Goal: Task Accomplishment & Management: Use online tool/utility

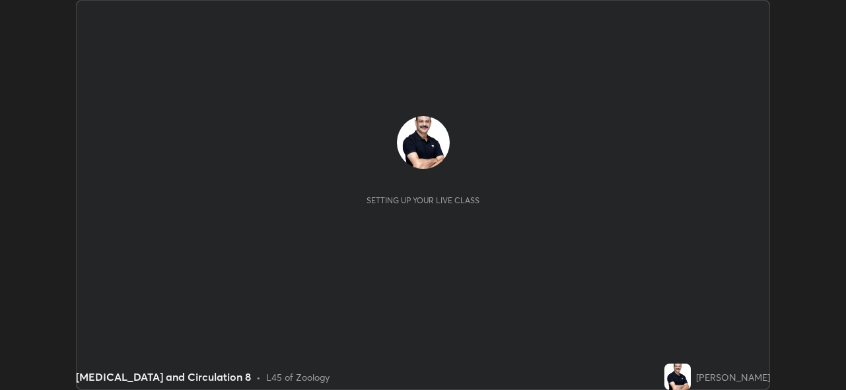
scroll to position [390, 845]
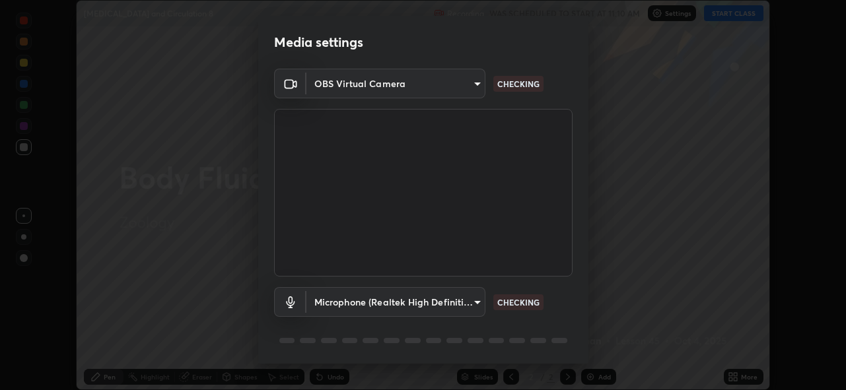
type input "cf4cade584ede8fb560bca5df173c6e0c2fab346f0fe5c0e134d57ffae5dbcad"
click at [474, 301] on body "Erase all [MEDICAL_DATA] and Circulation 8 Recording WAS SCHEDULED TO START AT …" at bounding box center [423, 195] width 846 height 390
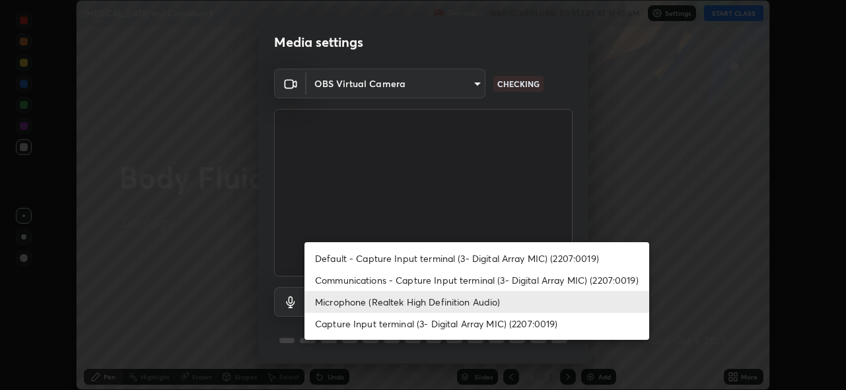
click at [364, 304] on li "Microphone (Realtek High Definition Audio)" at bounding box center [476, 302] width 345 height 22
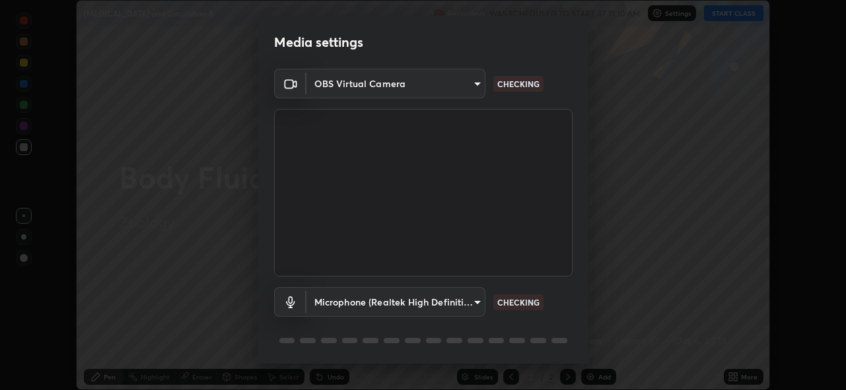
scroll to position [43, 0]
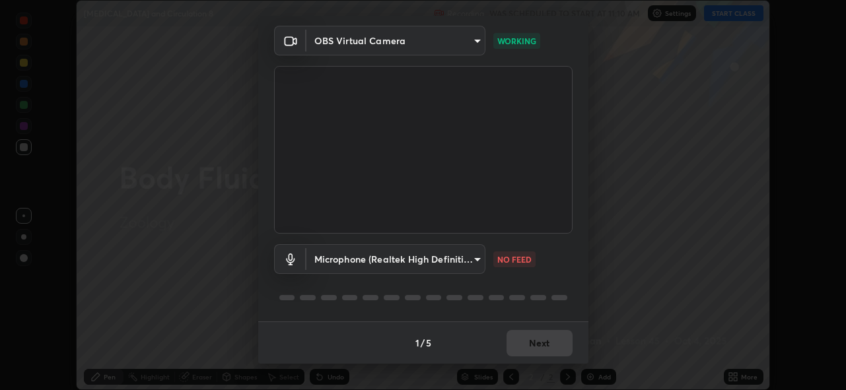
click at [468, 262] on body "Erase all [MEDICAL_DATA] and Circulation 8 Recording WAS SCHEDULED TO START AT …" at bounding box center [423, 195] width 846 height 390
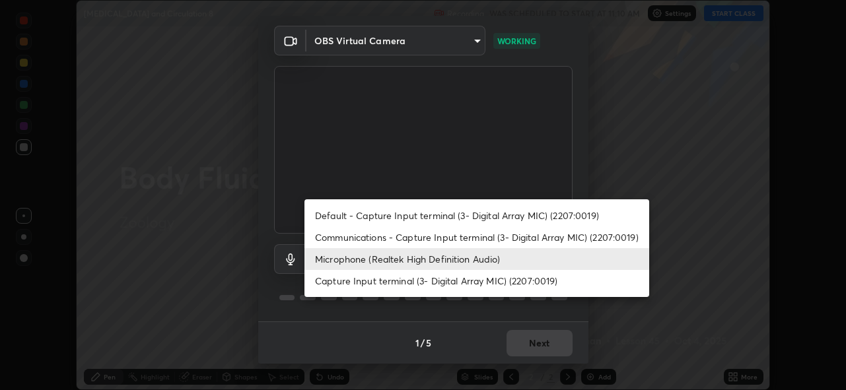
click at [339, 209] on li "Default - Capture Input terminal (3- Digital Array MIC) (2207:0019)" at bounding box center [476, 216] width 345 height 22
type input "default"
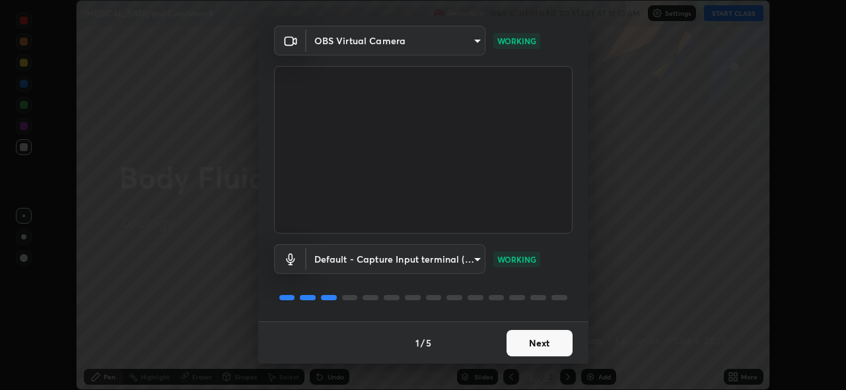
click at [547, 341] on button "Next" at bounding box center [539, 343] width 66 height 26
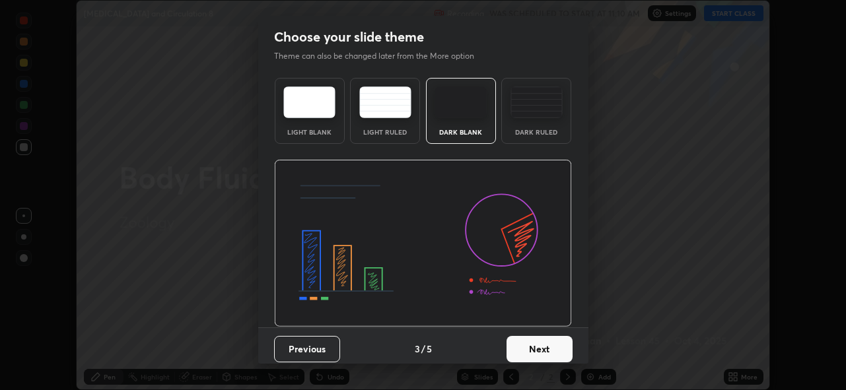
click at [557, 344] on button "Next" at bounding box center [539, 349] width 66 height 26
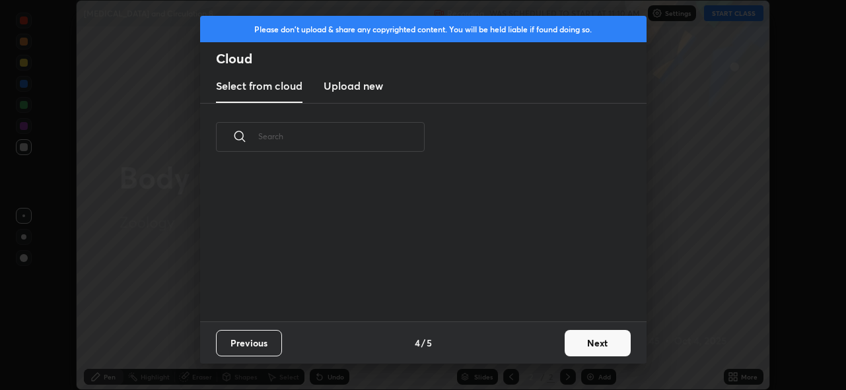
click at [596, 340] on button "Next" at bounding box center [597, 343] width 66 height 26
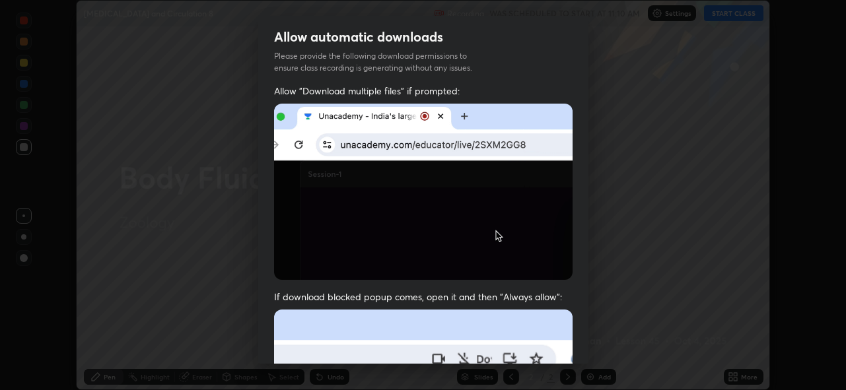
click at [601, 339] on div "Allow automatic downloads Please provide the following download permissions to …" at bounding box center [423, 195] width 846 height 390
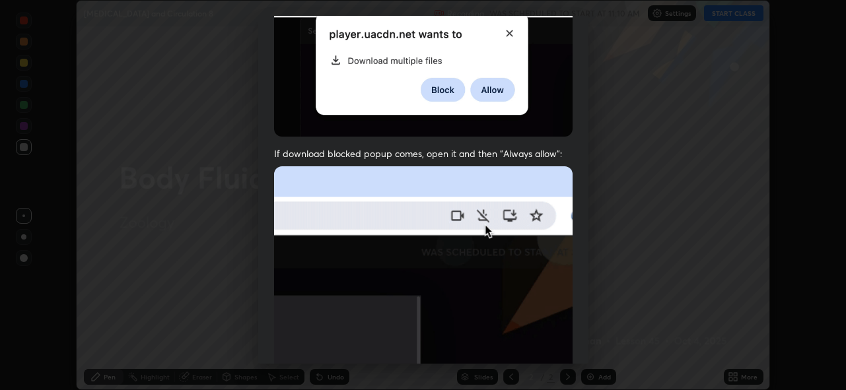
scroll to position [301, 0]
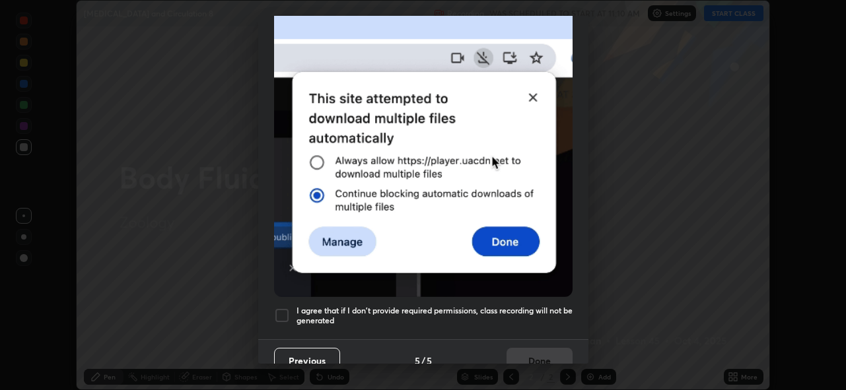
click at [284, 308] on div at bounding box center [282, 316] width 16 height 16
click at [282, 312] on div at bounding box center [282, 316] width 16 height 16
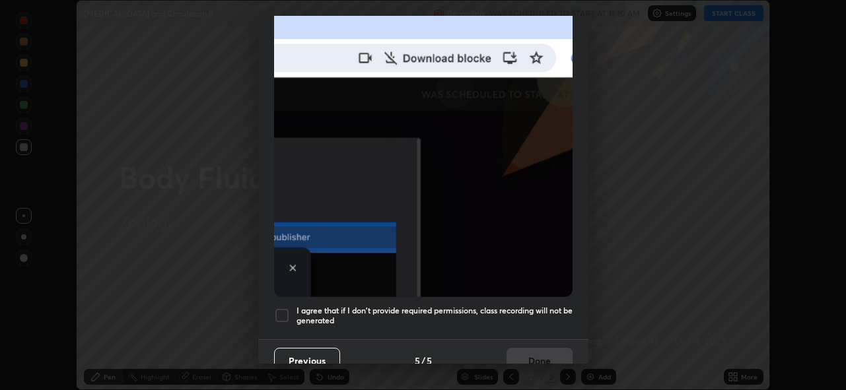
click at [284, 308] on div at bounding box center [282, 316] width 16 height 16
click at [527, 350] on button "Done" at bounding box center [539, 361] width 66 height 26
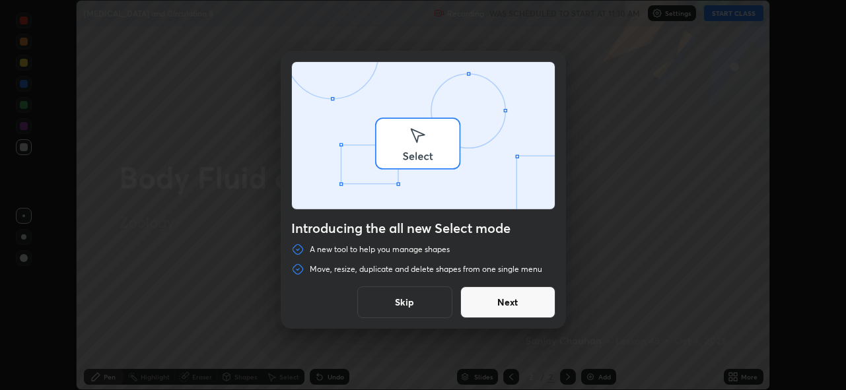
click at [729, 18] on div "Introducing the all new Select mode A new tool to help you manage shapes Move, …" at bounding box center [423, 195] width 846 height 390
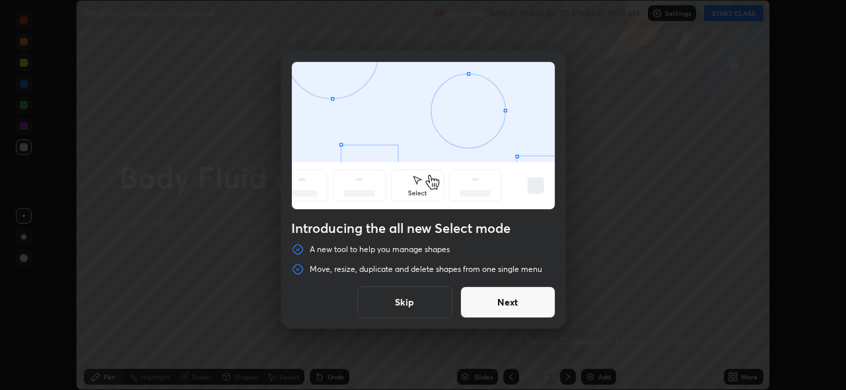
click at [414, 314] on button "Skip" at bounding box center [404, 303] width 95 height 32
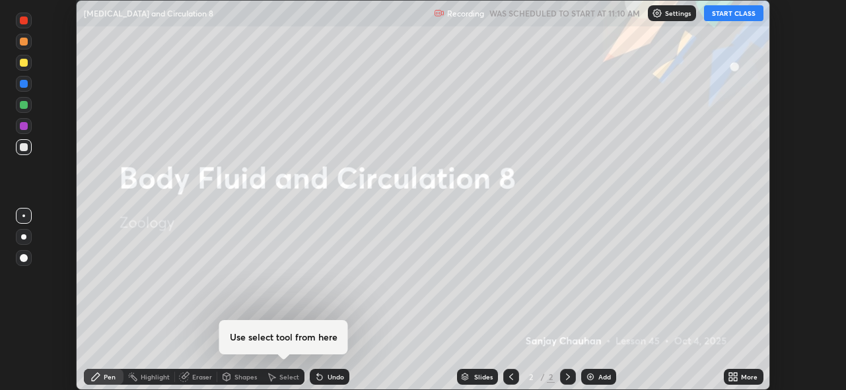
click at [729, 16] on button "START CLASS" at bounding box center [733, 13] width 59 height 16
click at [736, 374] on icon at bounding box center [735, 374] width 3 height 3
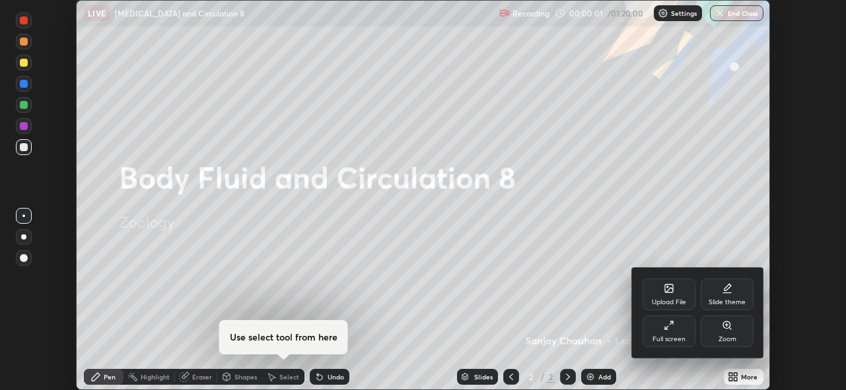
click at [665, 297] on div "Upload File" at bounding box center [668, 295] width 53 height 32
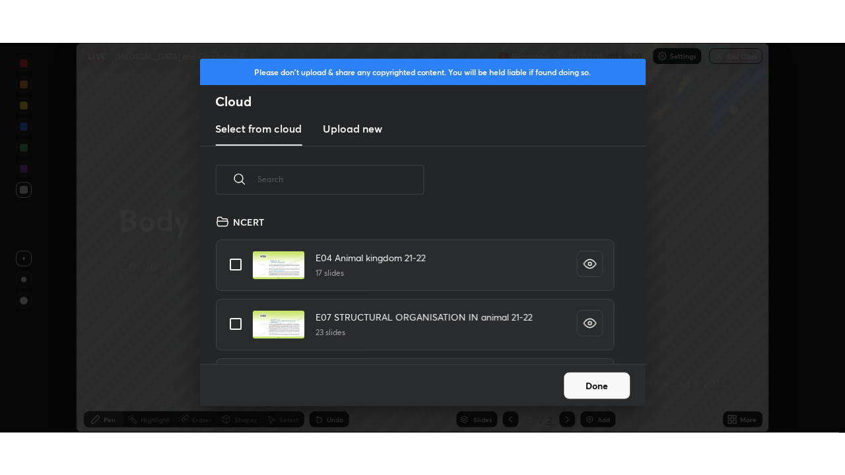
scroll to position [151, 424]
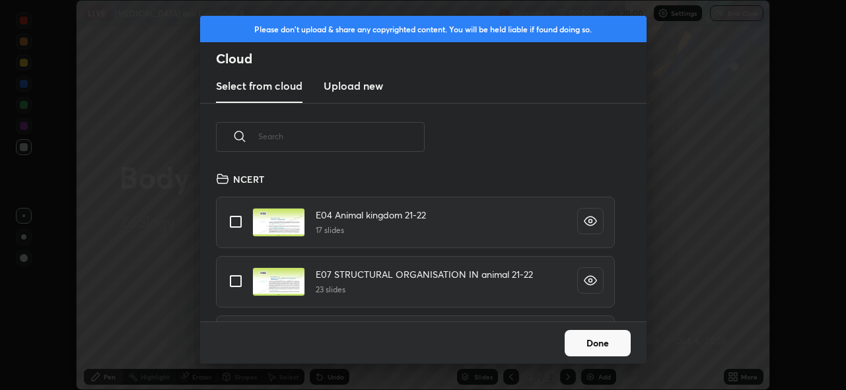
click at [372, 141] on input "text" at bounding box center [341, 136] width 166 height 56
click at [370, 139] on input "text" at bounding box center [341, 136] width 166 height 56
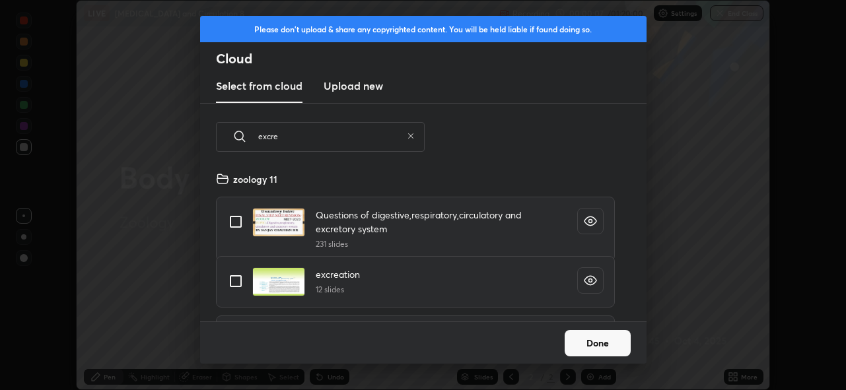
type input "excre"
click at [235, 281] on input "grid" at bounding box center [236, 281] width 28 height 28
checkbox input "true"
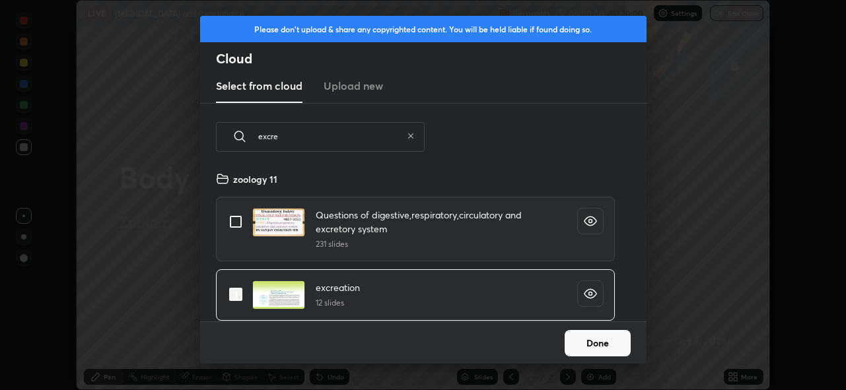
click at [595, 347] on button "Done" at bounding box center [597, 343] width 66 height 26
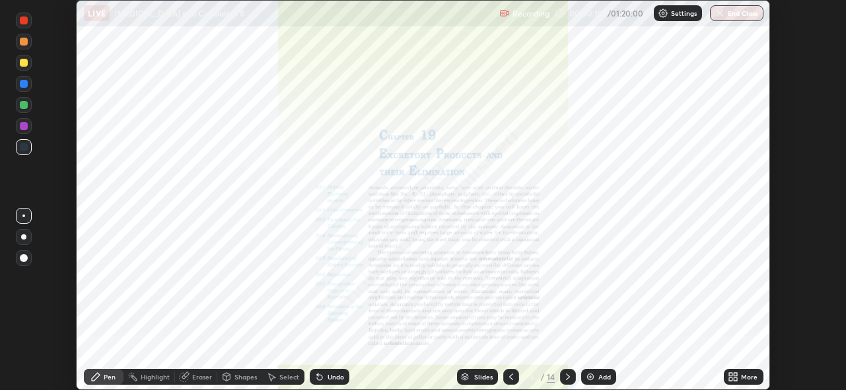
click at [741, 374] on div "More" at bounding box center [749, 377] width 17 height 7
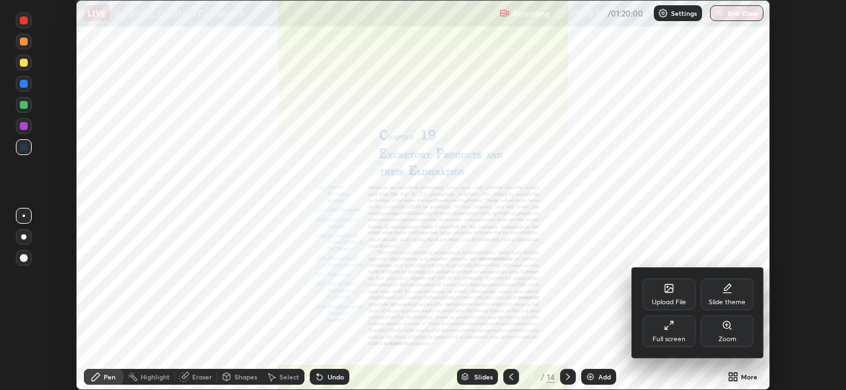
click at [669, 339] on div "Full screen" at bounding box center [668, 339] width 33 height 7
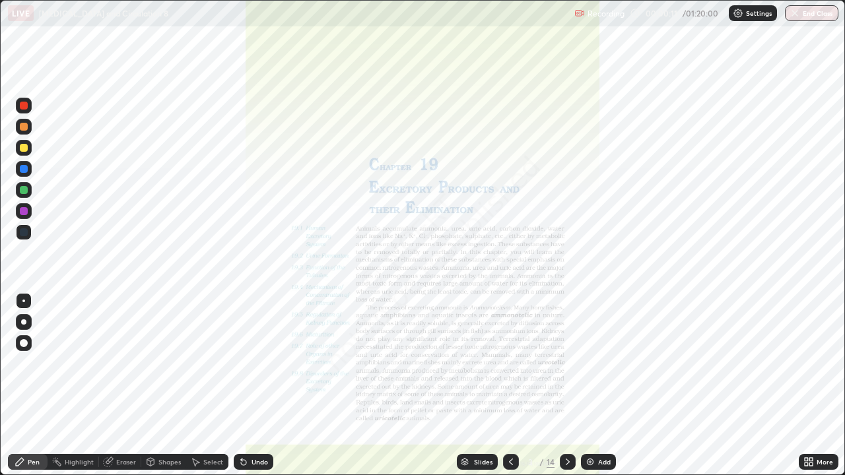
scroll to position [475, 845]
click at [566, 389] on icon at bounding box center [567, 462] width 11 height 11
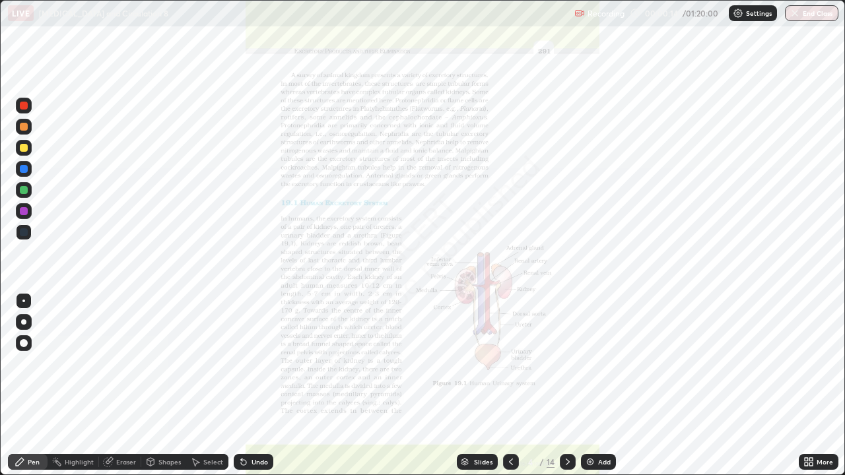
click at [565, 389] on icon at bounding box center [567, 462] width 11 height 11
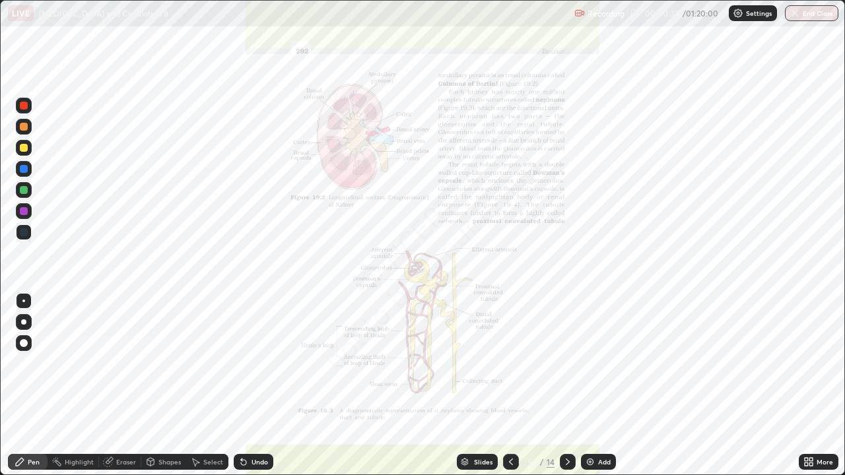
click at [135, 389] on div "Eraser" at bounding box center [126, 462] width 20 height 7
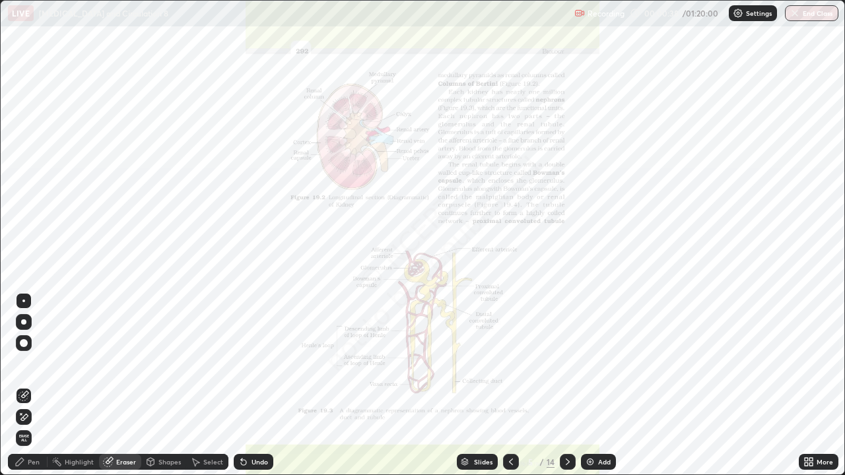
click at [26, 389] on span "Erase all" at bounding box center [24, 438] width 15 height 8
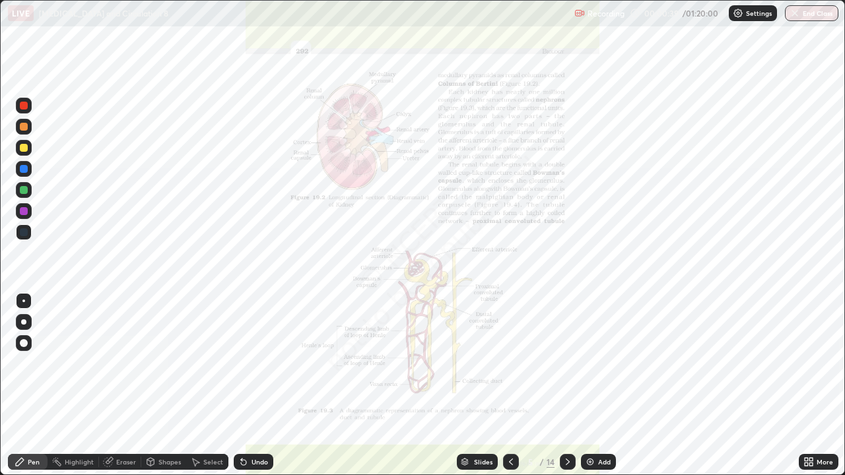
click at [511, 389] on icon at bounding box center [511, 462] width 11 height 11
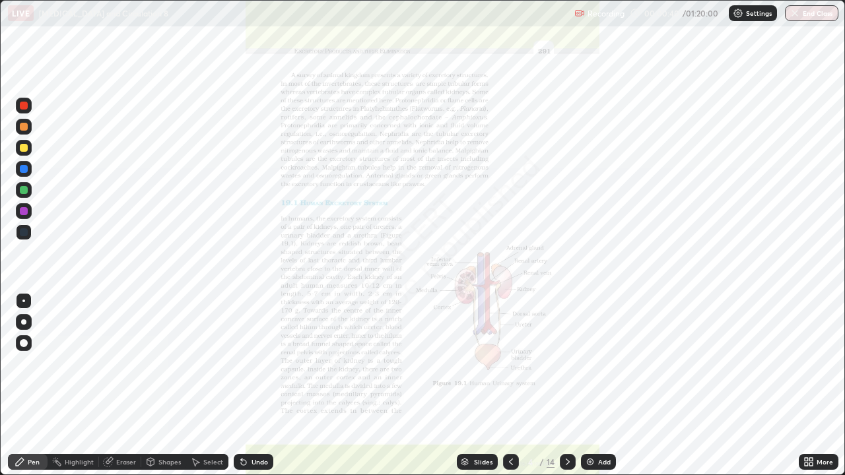
click at [601, 389] on div "Add" at bounding box center [604, 462] width 13 height 7
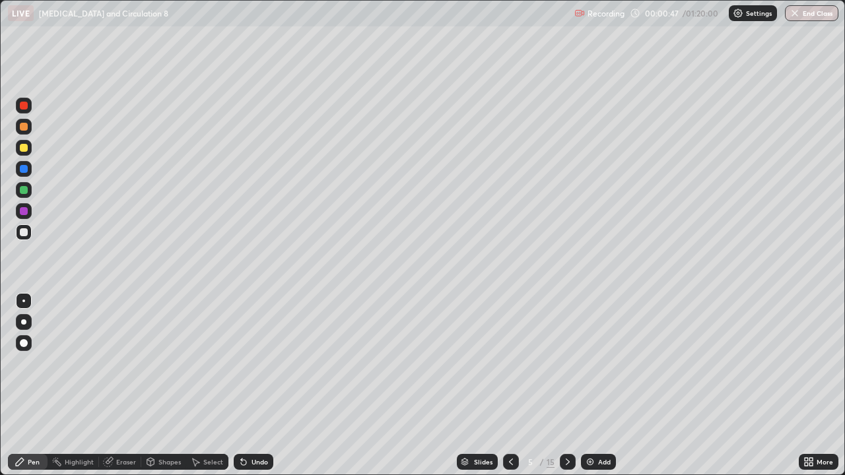
click at [24, 149] on div at bounding box center [24, 148] width 8 height 8
click at [121, 389] on div "Eraser" at bounding box center [126, 462] width 20 height 7
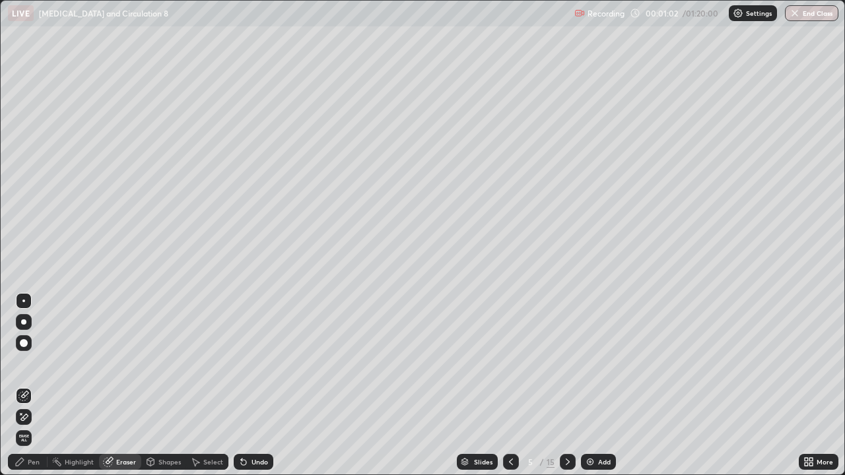
click at [25, 389] on span "Erase all" at bounding box center [24, 438] width 15 height 8
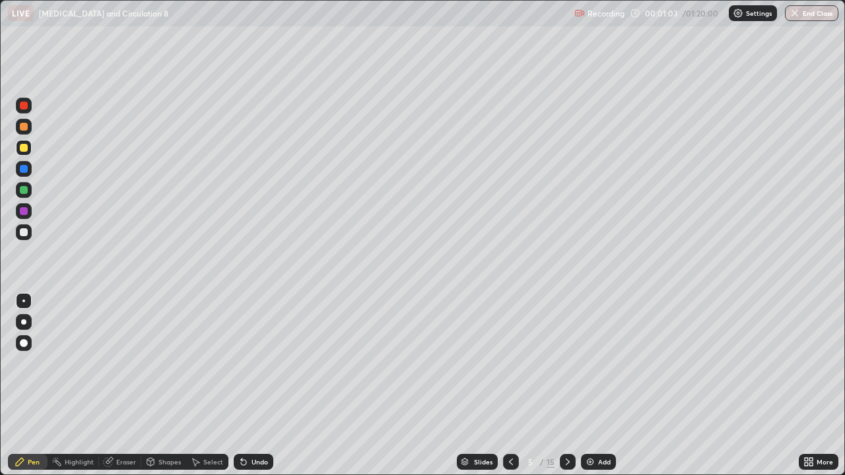
click at [36, 389] on div "Pen" at bounding box center [34, 462] width 12 height 7
click at [25, 151] on div at bounding box center [24, 148] width 8 height 8
click at [29, 148] on div at bounding box center [24, 148] width 16 height 16
click at [21, 189] on div at bounding box center [24, 190] width 8 height 8
click at [567, 389] on icon at bounding box center [568, 462] width 4 height 7
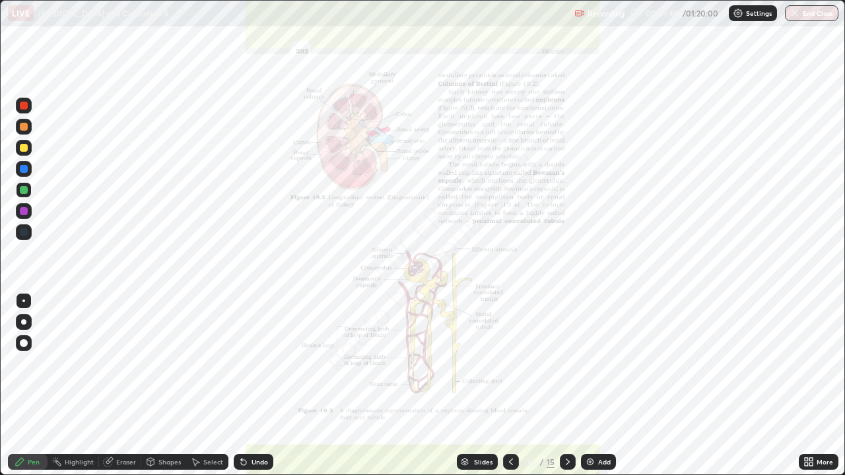
click at [510, 389] on icon at bounding box center [511, 462] width 11 height 11
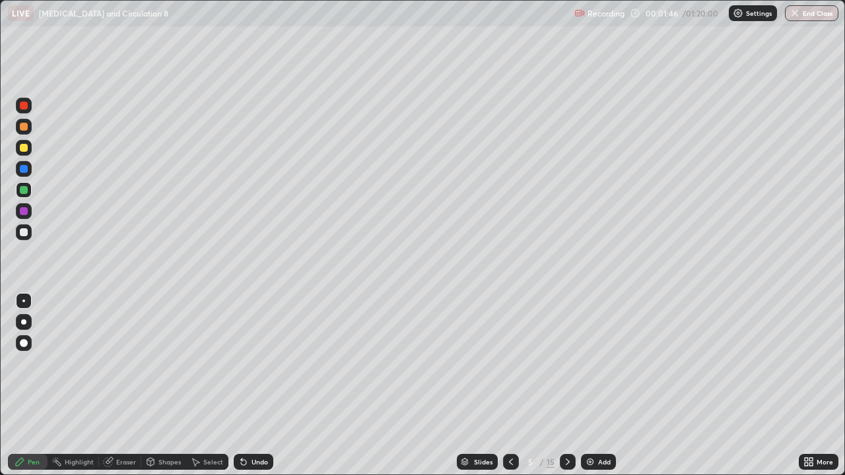
click at [605, 389] on div "Add" at bounding box center [604, 462] width 13 height 7
click at [163, 389] on div "Shapes" at bounding box center [169, 462] width 22 height 7
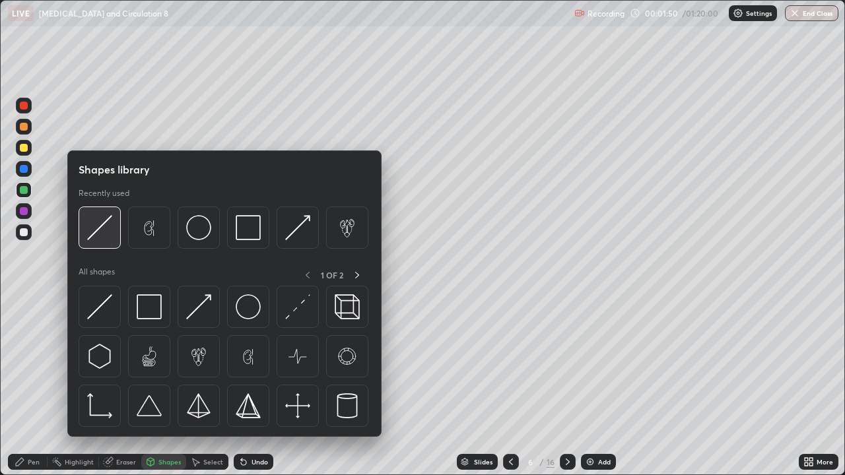
click at [104, 226] on img at bounding box center [99, 227] width 25 height 25
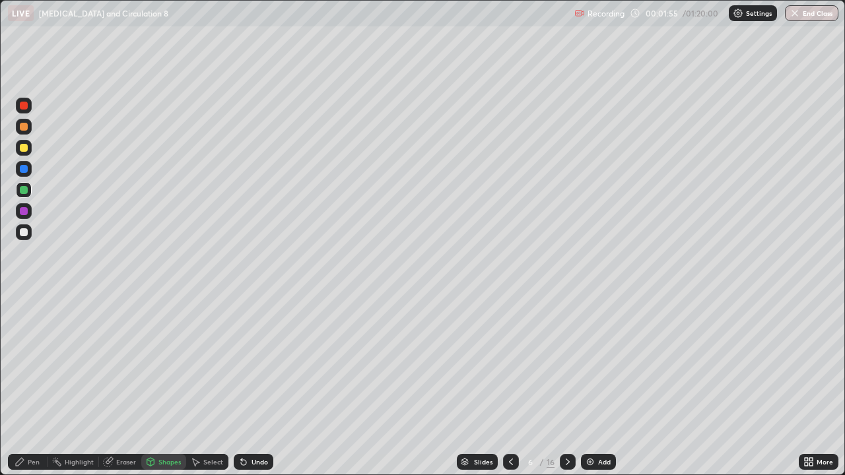
click at [129, 389] on div "Eraser" at bounding box center [126, 462] width 20 height 7
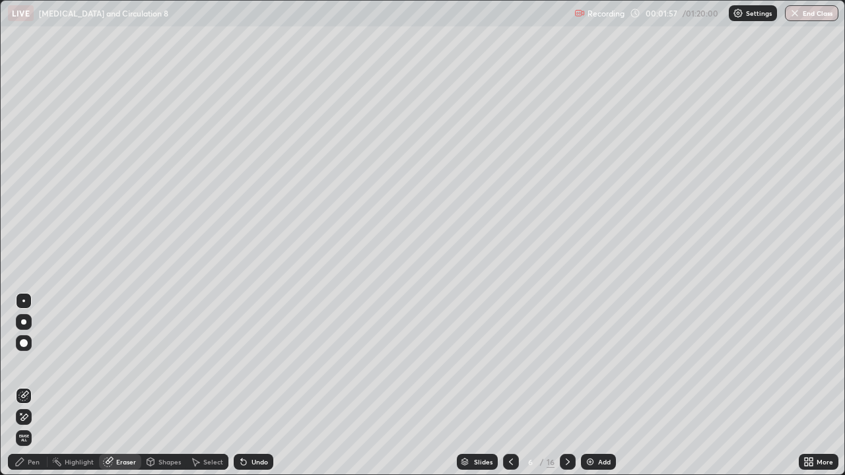
click at [38, 389] on div "Pen" at bounding box center [34, 462] width 12 height 7
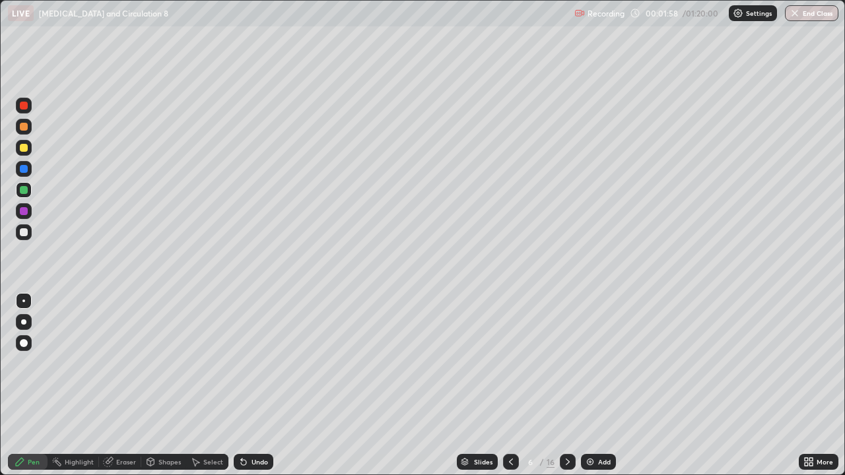
click at [23, 148] on div at bounding box center [24, 148] width 8 height 8
click at [26, 127] on div at bounding box center [24, 127] width 8 height 8
click at [22, 109] on div at bounding box center [24, 106] width 8 height 8
click at [125, 389] on div "Eraser" at bounding box center [126, 462] width 20 height 7
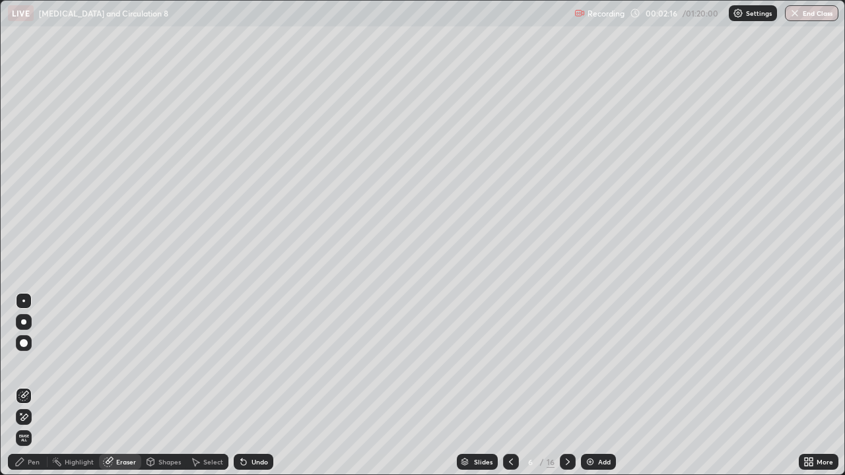
click at [38, 389] on div "Pen" at bounding box center [34, 462] width 12 height 7
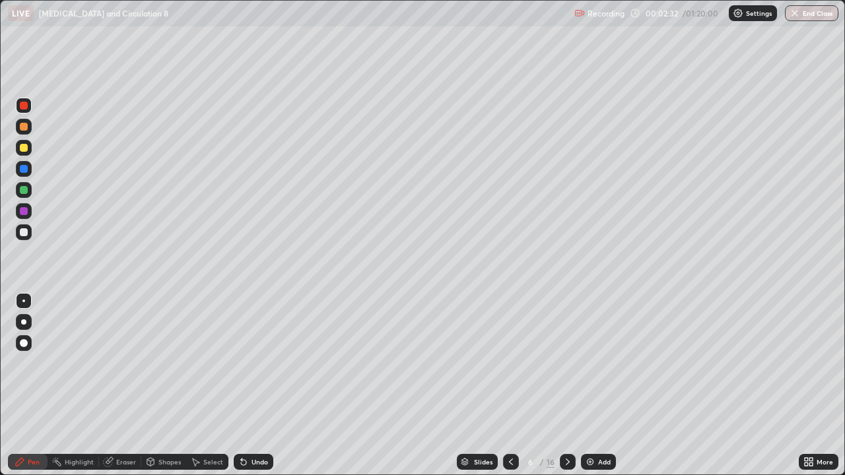
click at [25, 232] on div at bounding box center [24, 232] width 8 height 8
click at [510, 389] on icon at bounding box center [511, 462] width 11 height 11
click at [602, 389] on div "Add" at bounding box center [604, 462] width 13 height 7
click at [27, 132] on div at bounding box center [24, 127] width 16 height 16
click at [124, 389] on div "Eraser" at bounding box center [126, 462] width 20 height 7
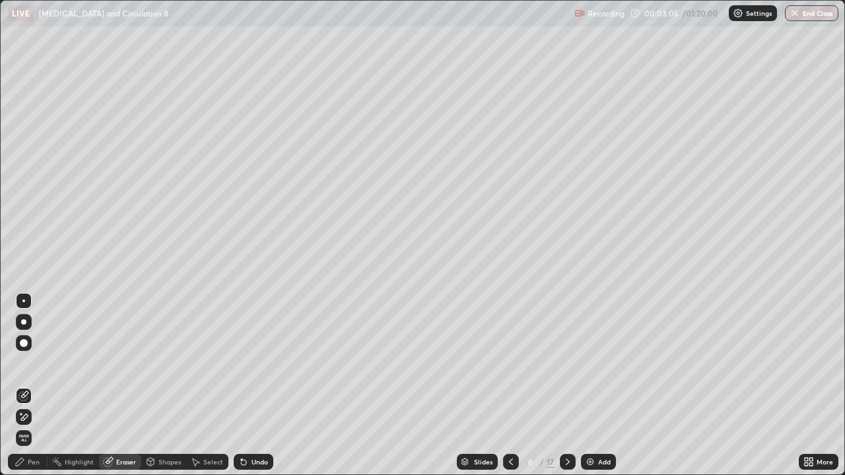
click at [37, 389] on div "Pen" at bounding box center [34, 462] width 12 height 7
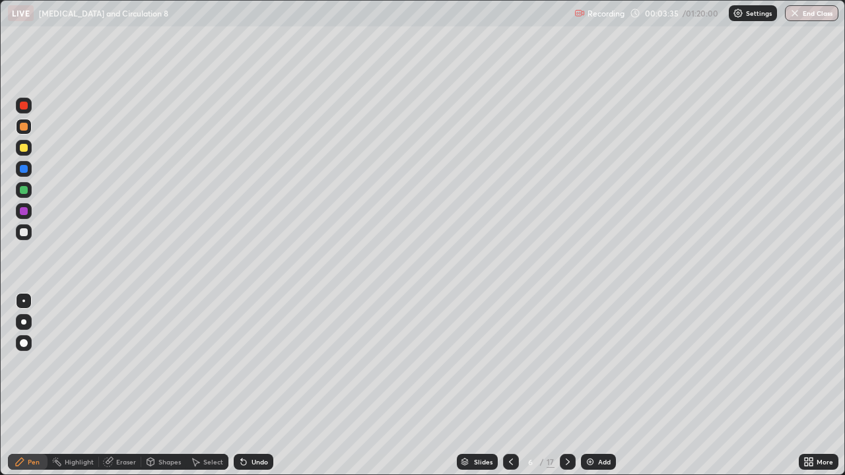
click at [566, 389] on icon at bounding box center [567, 462] width 11 height 11
click at [25, 234] on div at bounding box center [24, 232] width 8 height 8
click at [26, 208] on div at bounding box center [24, 211] width 8 height 8
click at [36, 389] on div "Pen" at bounding box center [28, 462] width 40 height 16
click at [24, 187] on div at bounding box center [24, 190] width 8 height 8
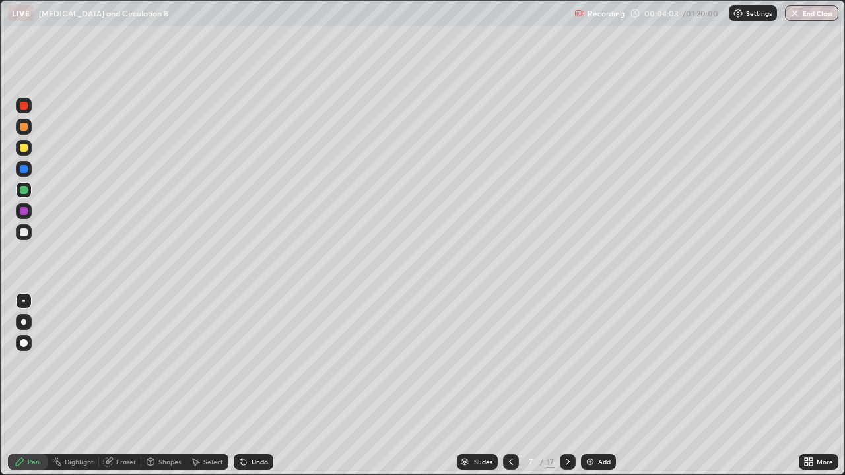
click at [24, 232] on div at bounding box center [24, 232] width 8 height 8
click at [167, 389] on div "Shapes" at bounding box center [169, 462] width 22 height 7
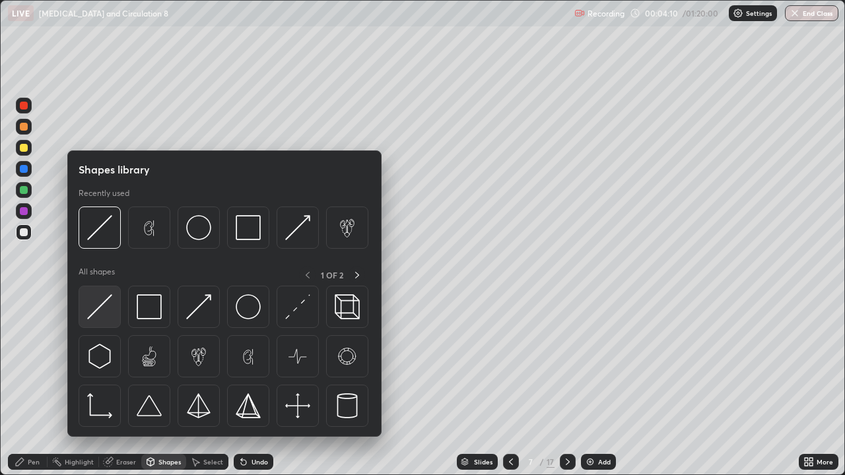
click at [107, 310] on img at bounding box center [99, 306] width 25 height 25
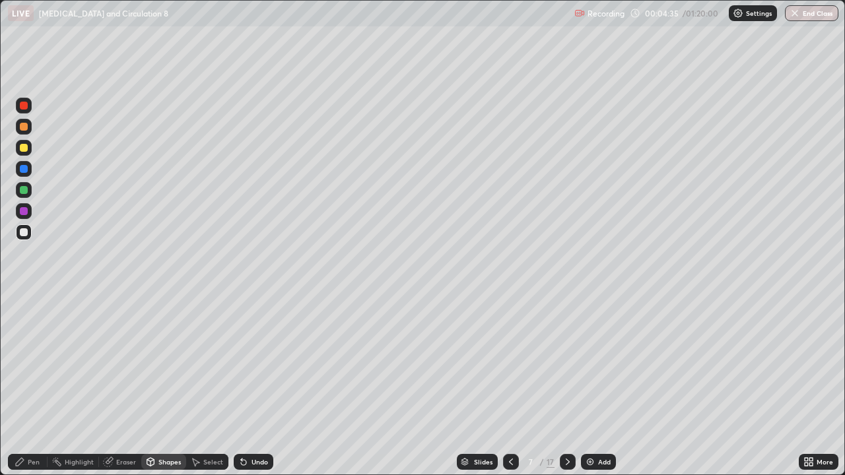
click at [40, 389] on div "Pen" at bounding box center [28, 462] width 40 height 16
click at [24, 210] on div at bounding box center [24, 211] width 8 height 8
click at [24, 211] on div at bounding box center [24, 211] width 8 height 8
click at [24, 232] on div at bounding box center [24, 232] width 8 height 8
click at [164, 389] on div "Shapes" at bounding box center [169, 462] width 22 height 7
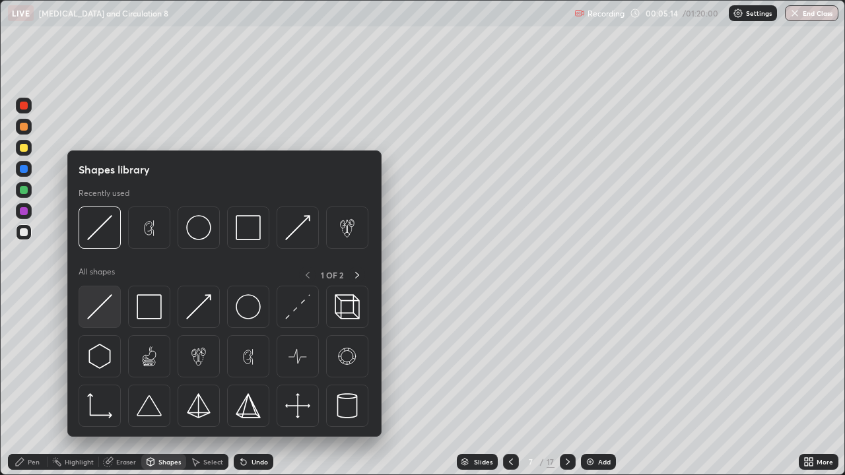
click at [100, 310] on img at bounding box center [99, 306] width 25 height 25
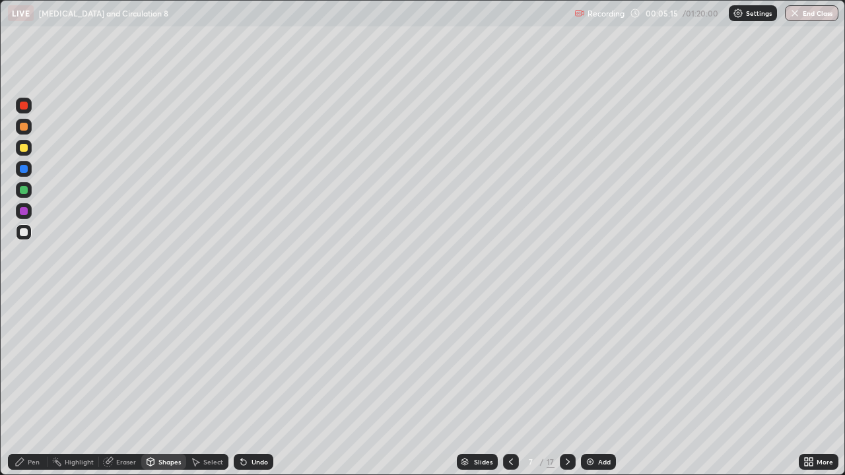
click at [22, 190] on div at bounding box center [24, 190] width 8 height 8
click at [24, 147] on div at bounding box center [24, 148] width 8 height 8
click at [130, 389] on div "Eraser" at bounding box center [126, 462] width 20 height 7
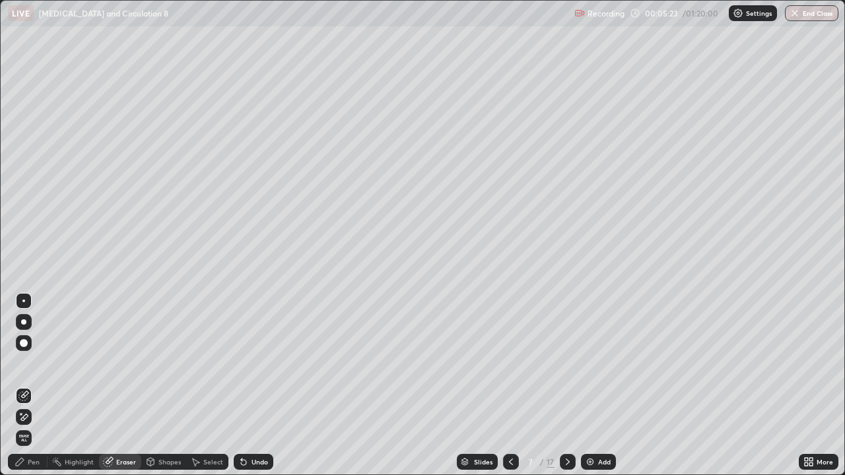
click at [36, 389] on div "Pen" at bounding box center [34, 462] width 12 height 7
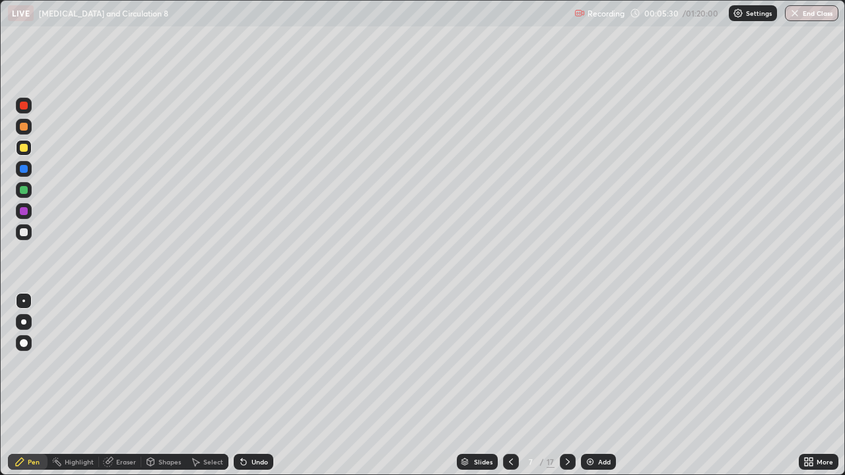
click at [20, 236] on div at bounding box center [24, 232] width 16 height 16
click at [25, 233] on div at bounding box center [24, 232] width 8 height 8
click at [24, 189] on div at bounding box center [24, 190] width 8 height 8
click at [121, 389] on div "Eraser" at bounding box center [126, 462] width 20 height 7
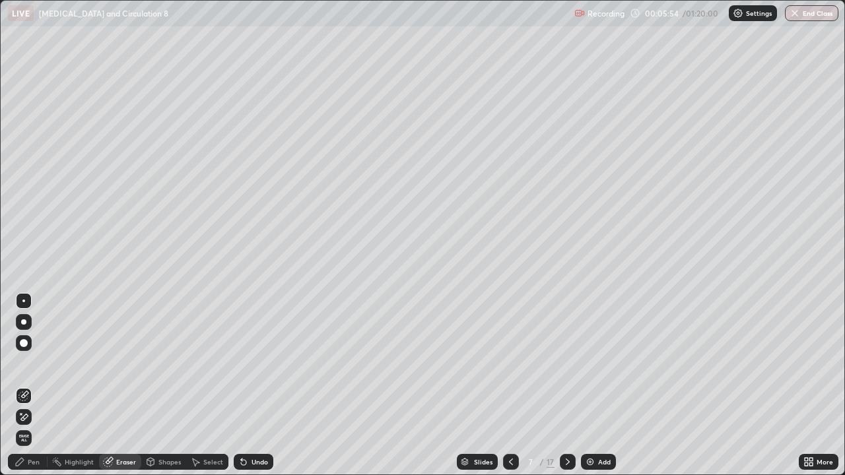
click at [35, 389] on div "Pen" at bounding box center [34, 462] width 12 height 7
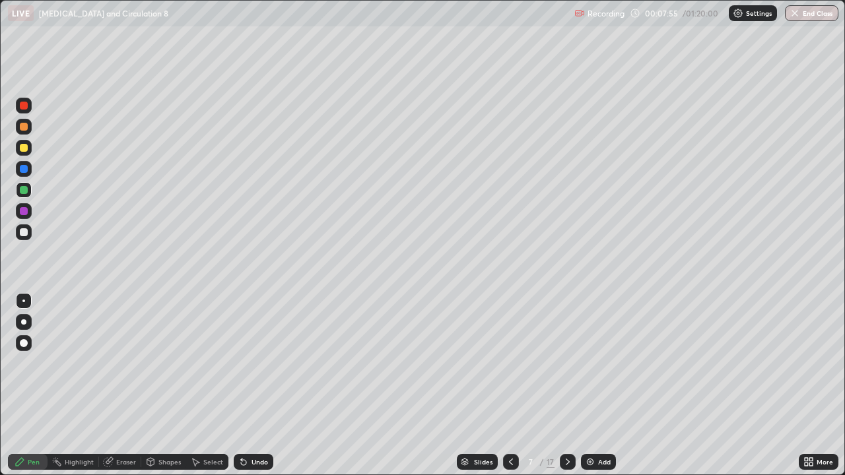
click at [24, 189] on div at bounding box center [24, 190] width 8 height 8
click at [26, 149] on div at bounding box center [24, 148] width 8 height 8
click at [26, 106] on div at bounding box center [24, 106] width 8 height 8
click at [22, 232] on div at bounding box center [24, 232] width 8 height 8
click at [128, 389] on div "Eraser" at bounding box center [126, 462] width 20 height 7
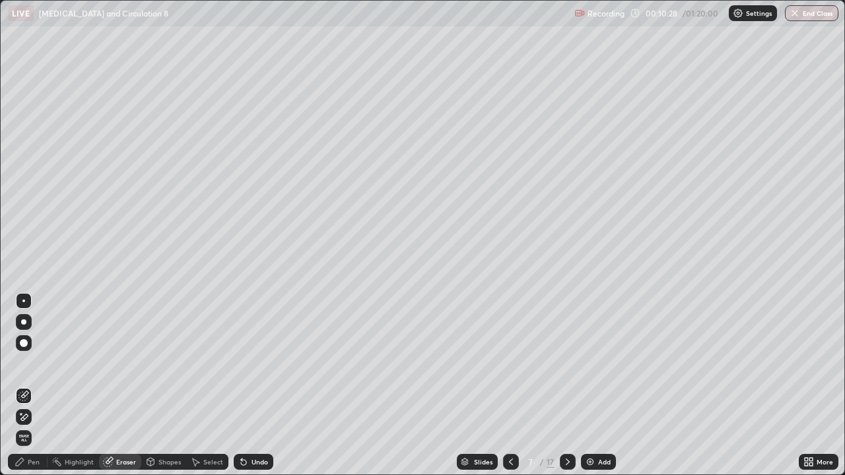
click at [171, 389] on div "Shapes" at bounding box center [169, 462] width 22 height 7
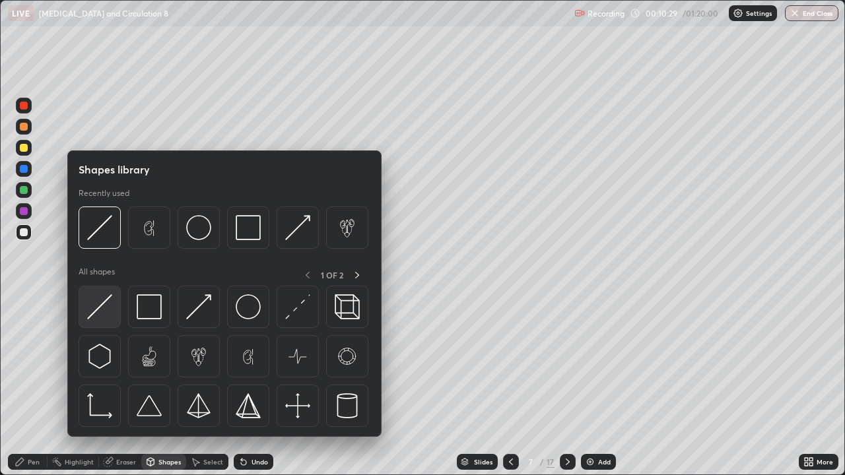
click at [105, 304] on img at bounding box center [99, 306] width 25 height 25
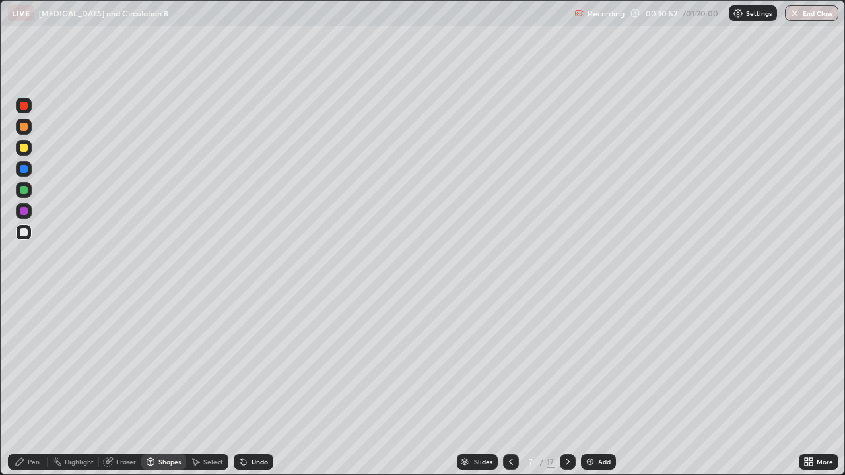
click at [128, 389] on div "Eraser" at bounding box center [126, 462] width 20 height 7
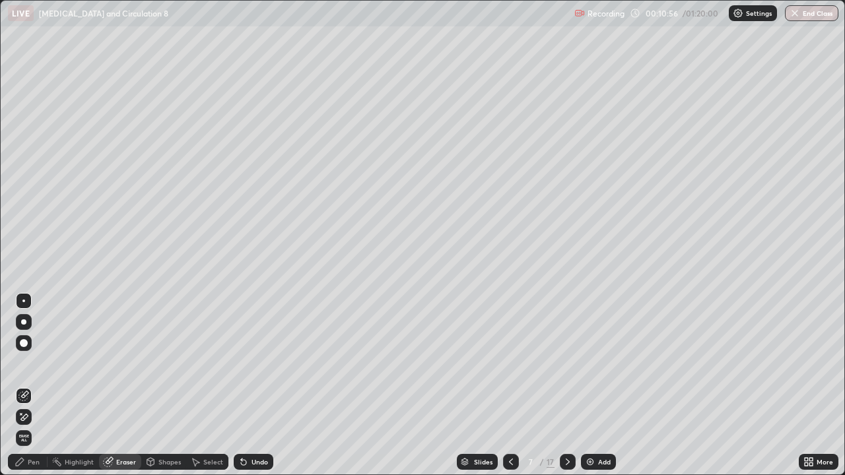
click at [34, 389] on div "Pen" at bounding box center [34, 462] width 12 height 7
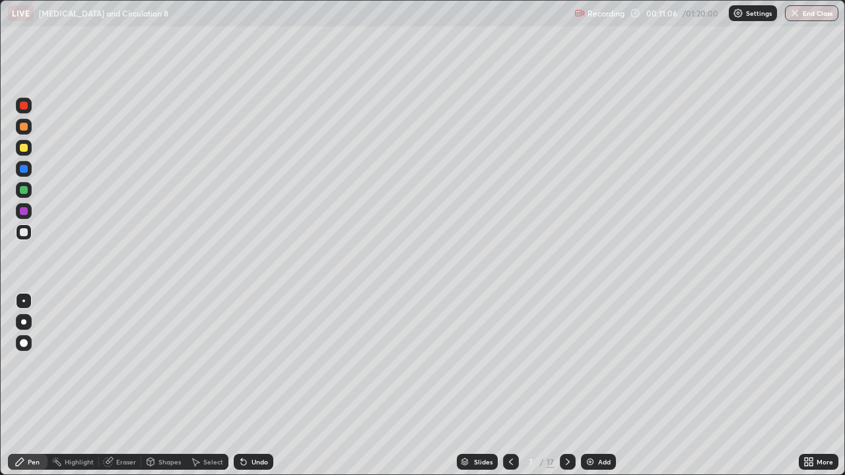
click at [22, 191] on div at bounding box center [24, 190] width 8 height 8
click at [22, 154] on div at bounding box center [24, 148] width 16 height 16
click at [510, 389] on icon at bounding box center [511, 462] width 11 height 11
click at [509, 389] on icon at bounding box center [511, 462] width 11 height 11
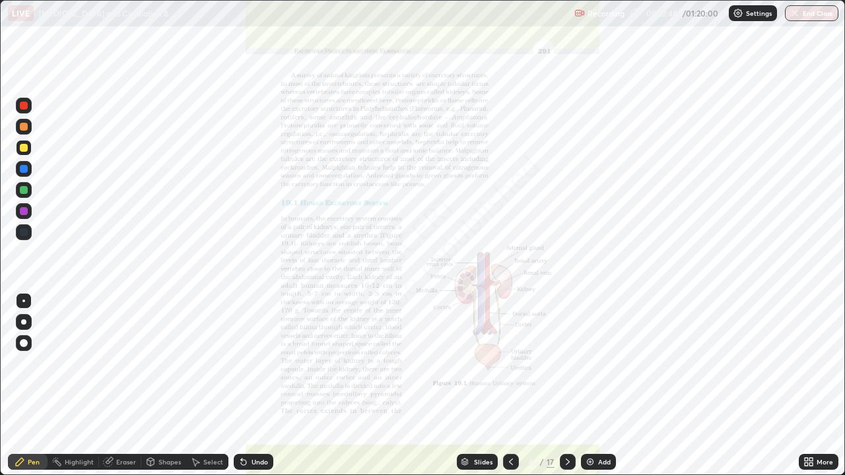
click at [564, 389] on icon at bounding box center [567, 462] width 11 height 11
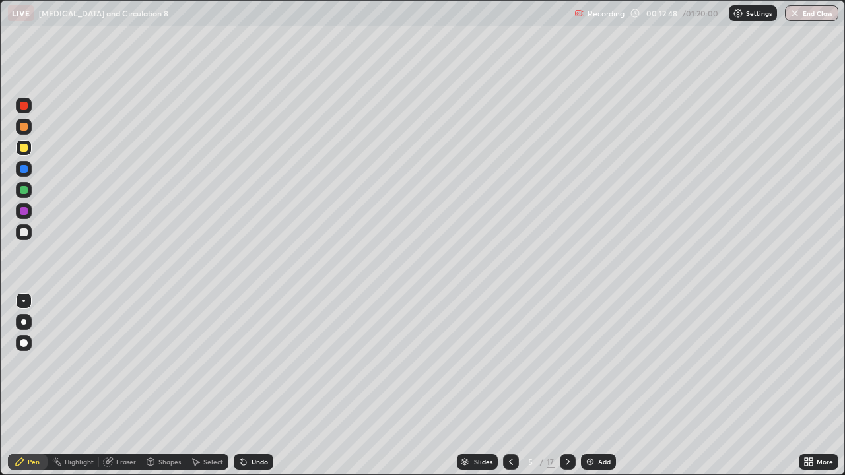
click at [566, 389] on icon at bounding box center [567, 462] width 11 height 11
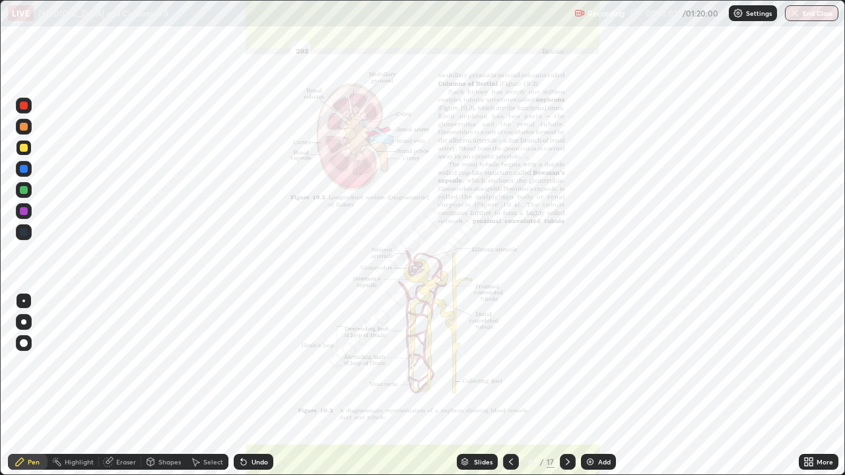
click at [123, 389] on div "Eraser" at bounding box center [126, 462] width 20 height 7
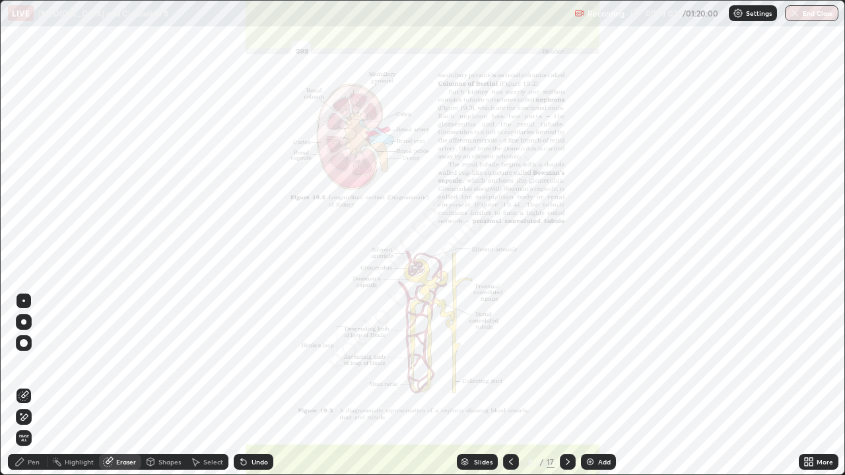
click at [126, 389] on div "Eraser" at bounding box center [126, 462] width 20 height 7
click at [24, 389] on span "Erase all" at bounding box center [24, 438] width 15 height 8
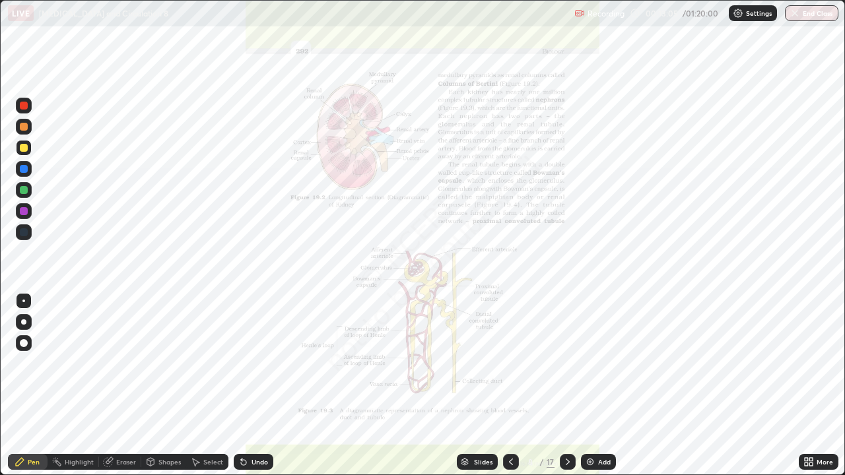
click at [510, 389] on icon at bounding box center [511, 462] width 11 height 11
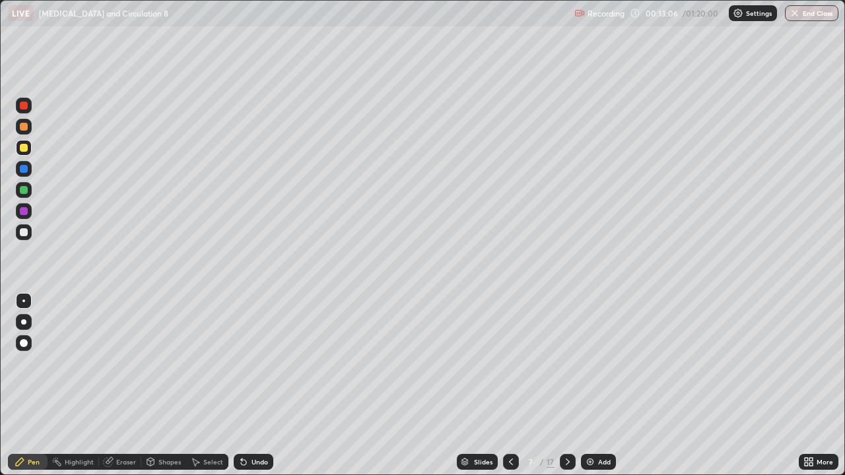
click at [511, 389] on icon at bounding box center [511, 462] width 11 height 11
click at [565, 389] on div at bounding box center [568, 462] width 16 height 26
click at [26, 215] on div at bounding box center [24, 211] width 16 height 16
click at [123, 389] on div "Eraser" at bounding box center [126, 462] width 20 height 7
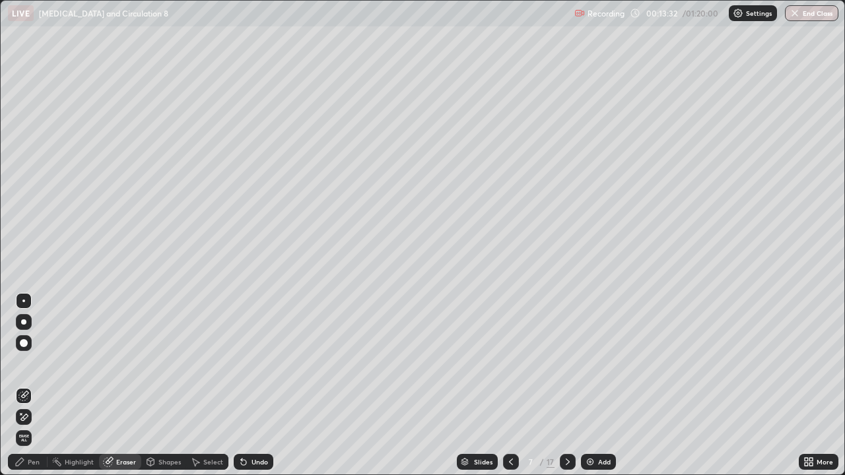
click at [41, 389] on div "Pen" at bounding box center [28, 462] width 40 height 16
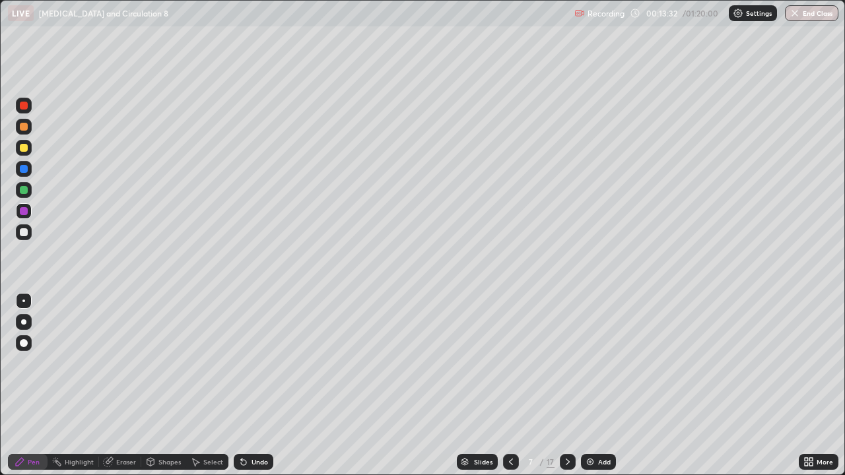
click at [24, 233] on div at bounding box center [24, 232] width 8 height 8
click at [510, 389] on icon at bounding box center [511, 462] width 4 height 7
click at [560, 389] on div at bounding box center [568, 462] width 16 height 16
click at [566, 389] on icon at bounding box center [567, 462] width 11 height 11
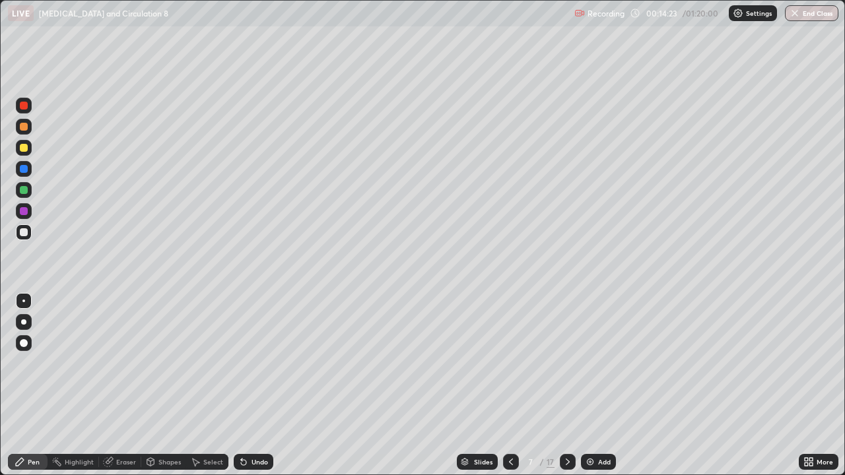
click at [568, 389] on icon at bounding box center [567, 462] width 11 height 11
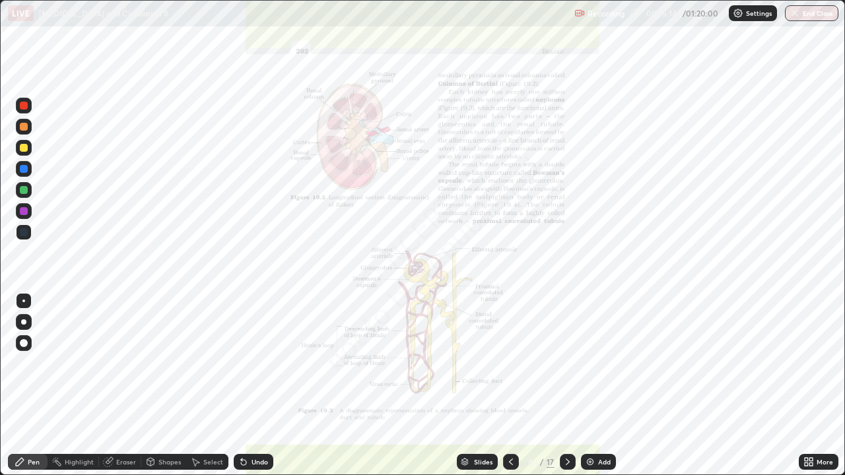
click at [129, 389] on div "Eraser" at bounding box center [126, 462] width 20 height 7
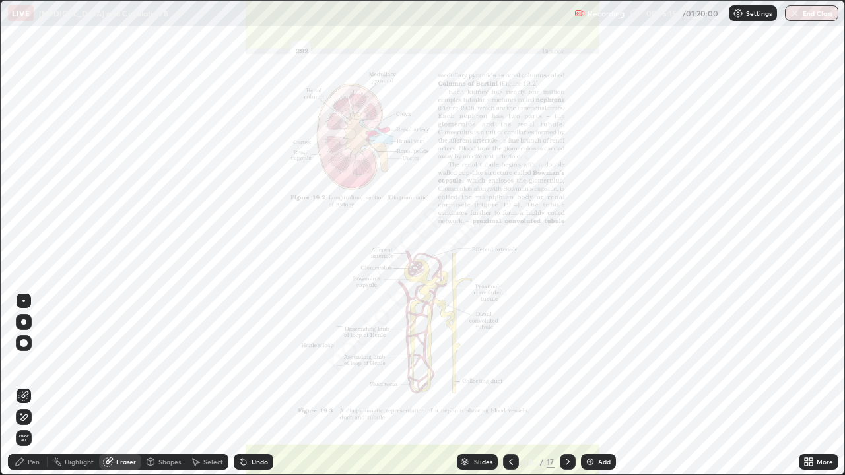
click at [24, 389] on span "Erase all" at bounding box center [24, 438] width 15 height 8
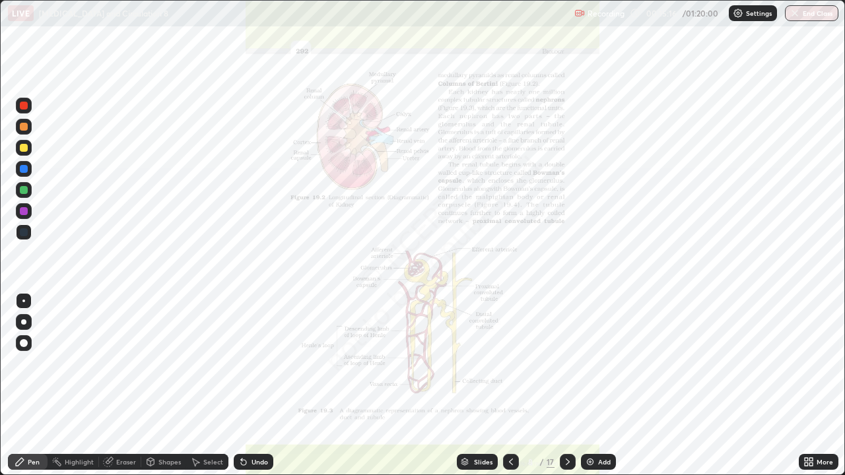
click at [24, 168] on div at bounding box center [24, 169] width 8 height 8
click at [508, 389] on icon at bounding box center [511, 462] width 11 height 11
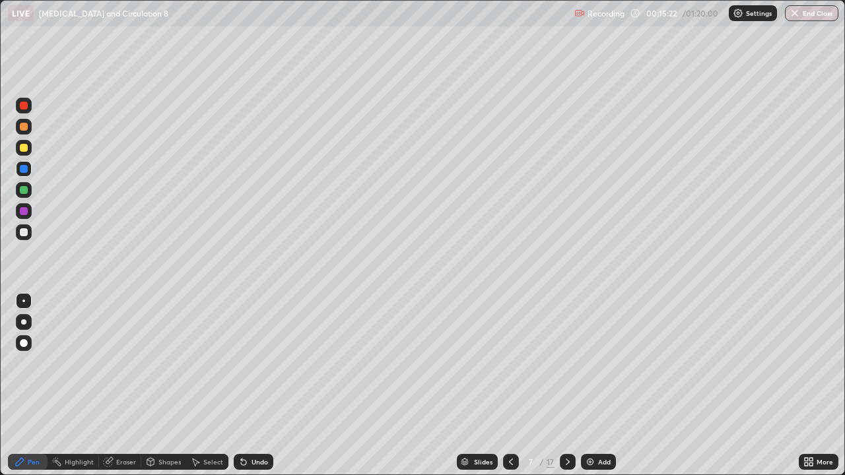
click at [40, 389] on div "Pen" at bounding box center [28, 462] width 40 height 16
click at [24, 232] on div at bounding box center [24, 232] width 8 height 8
click at [23, 213] on div at bounding box center [24, 211] width 8 height 8
click at [22, 129] on div at bounding box center [24, 127] width 8 height 8
click at [26, 209] on div at bounding box center [24, 211] width 8 height 8
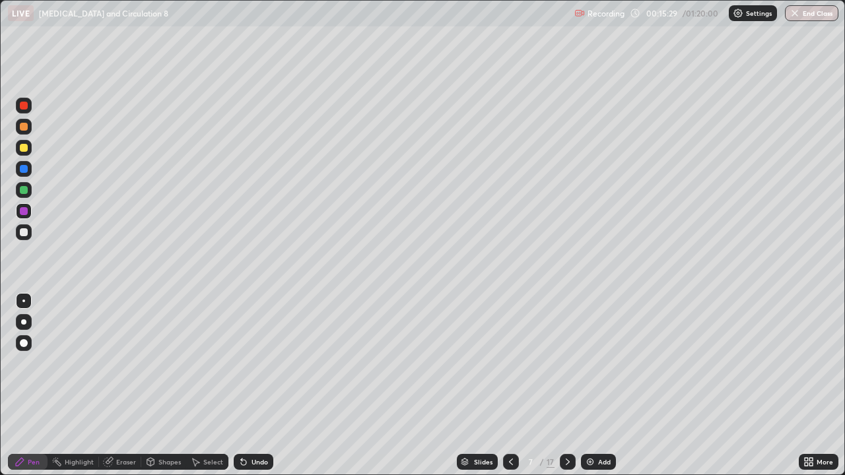
click at [24, 232] on div at bounding box center [24, 232] width 8 height 8
click at [25, 235] on div at bounding box center [24, 232] width 8 height 8
click at [510, 389] on icon at bounding box center [511, 462] width 11 height 11
click at [511, 389] on icon at bounding box center [511, 462] width 11 height 11
click at [509, 389] on icon at bounding box center [511, 462] width 4 height 7
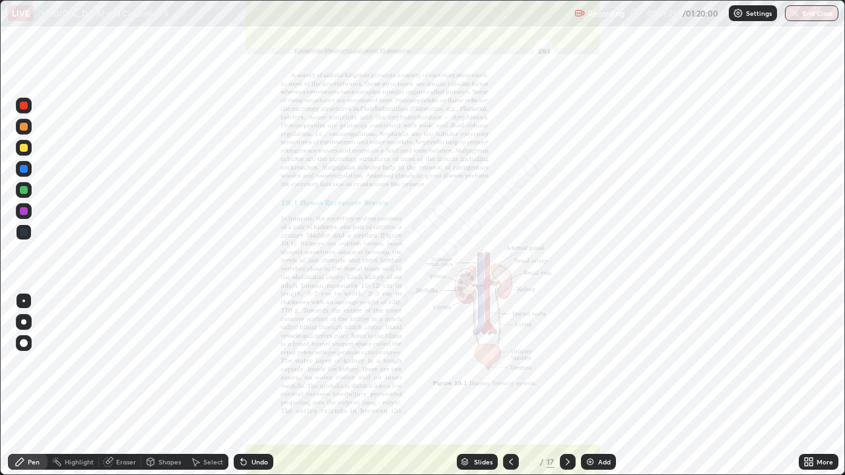
click at [565, 389] on icon at bounding box center [567, 462] width 11 height 11
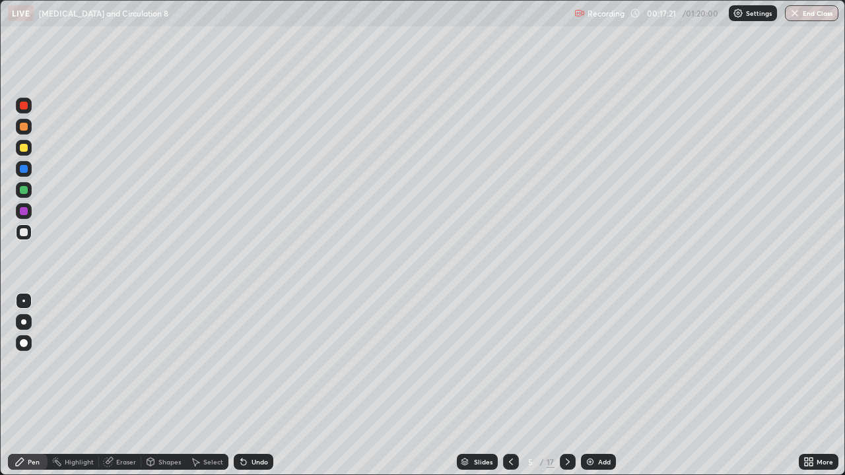
click at [566, 389] on icon at bounding box center [567, 462] width 11 height 11
click at [27, 105] on div at bounding box center [24, 106] width 8 height 8
click at [24, 232] on div at bounding box center [24, 232] width 8 height 8
click at [25, 108] on div at bounding box center [24, 106] width 8 height 8
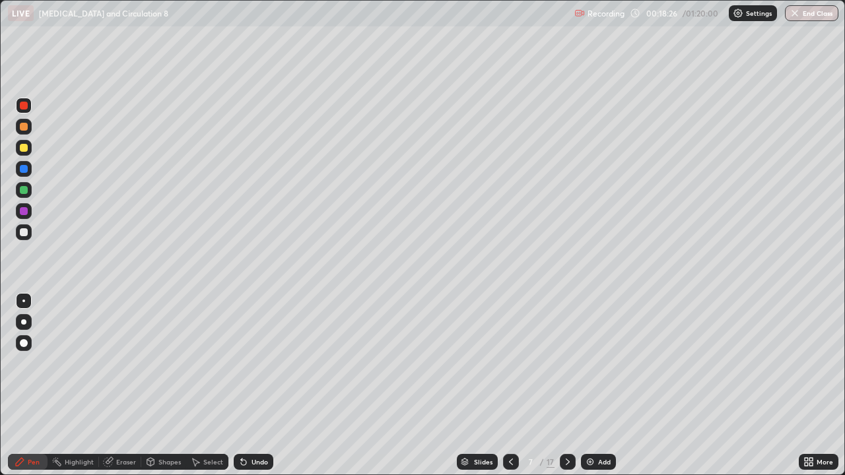
click at [24, 234] on div at bounding box center [24, 232] width 8 height 8
click at [24, 211] on div at bounding box center [24, 211] width 8 height 8
click at [26, 232] on div at bounding box center [24, 232] width 8 height 8
click at [24, 189] on div at bounding box center [24, 190] width 8 height 8
click at [22, 169] on div at bounding box center [24, 169] width 8 height 8
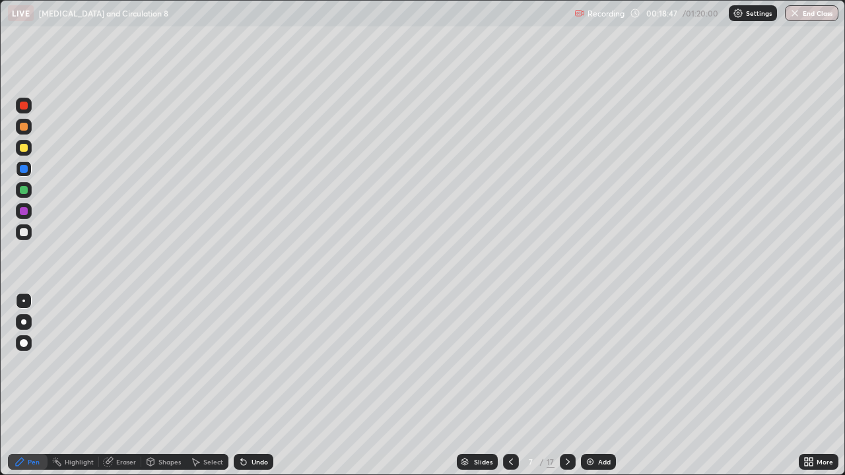
click at [28, 232] on div at bounding box center [24, 232] width 16 height 16
click at [21, 147] on div at bounding box center [24, 148] width 8 height 8
click at [21, 228] on div at bounding box center [24, 232] width 8 height 8
click at [510, 389] on icon at bounding box center [511, 462] width 11 height 11
click at [510, 389] on div at bounding box center [511, 462] width 16 height 16
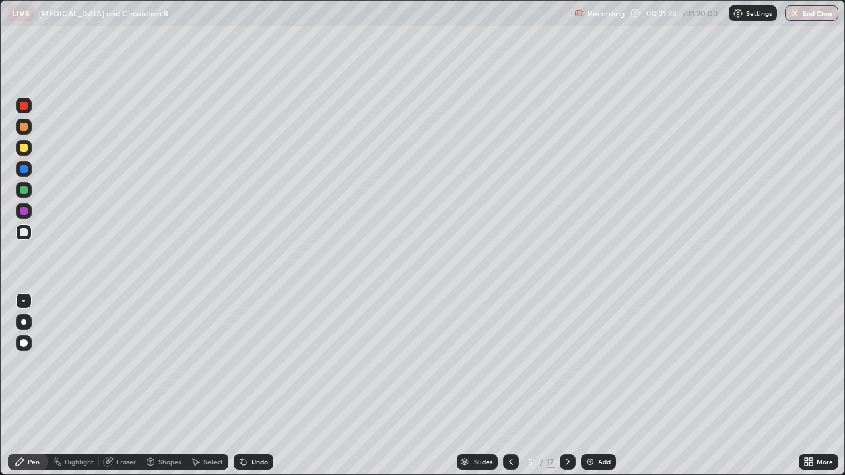
click at [23, 132] on div at bounding box center [24, 127] width 16 height 16
click at [566, 389] on icon at bounding box center [567, 462] width 11 height 11
click at [510, 389] on icon at bounding box center [511, 462] width 11 height 11
click at [567, 389] on icon at bounding box center [567, 462] width 11 height 11
click at [565, 389] on icon at bounding box center [567, 462] width 11 height 11
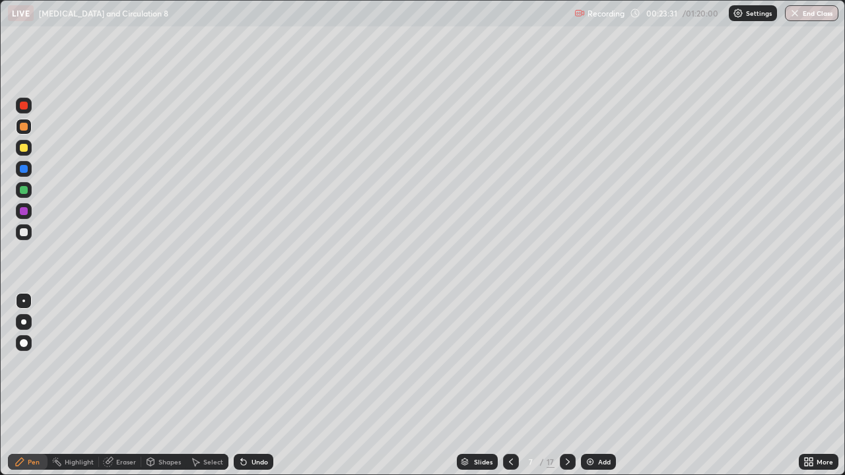
click at [508, 389] on icon at bounding box center [511, 462] width 11 height 11
click at [511, 389] on icon at bounding box center [511, 462] width 11 height 11
click at [566, 389] on icon at bounding box center [567, 462] width 11 height 11
click at [510, 389] on icon at bounding box center [511, 462] width 11 height 11
click at [607, 389] on div "Add" at bounding box center [604, 462] width 13 height 7
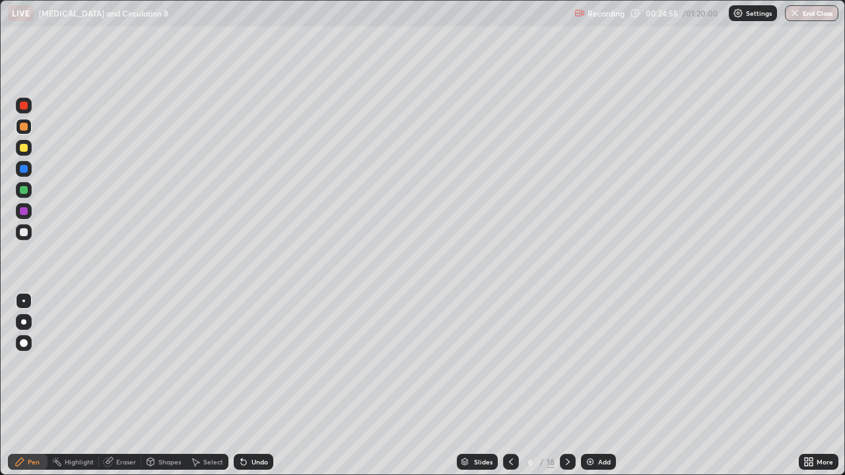
click at [25, 130] on div at bounding box center [24, 127] width 8 height 8
click at [22, 193] on div at bounding box center [24, 190] width 8 height 8
click at [26, 128] on div at bounding box center [24, 127] width 8 height 8
click at [24, 148] on div at bounding box center [24, 148] width 8 height 8
click at [22, 148] on div at bounding box center [24, 148] width 8 height 8
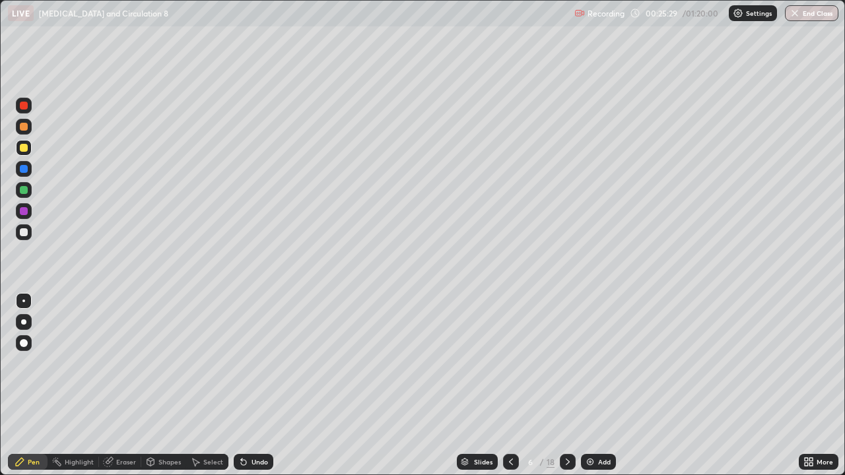
click at [26, 231] on div at bounding box center [24, 232] width 8 height 8
click at [27, 151] on div at bounding box center [24, 148] width 16 height 16
click at [26, 213] on div at bounding box center [24, 211] width 8 height 8
click at [510, 389] on icon at bounding box center [511, 462] width 11 height 11
click at [566, 389] on icon at bounding box center [567, 462] width 11 height 11
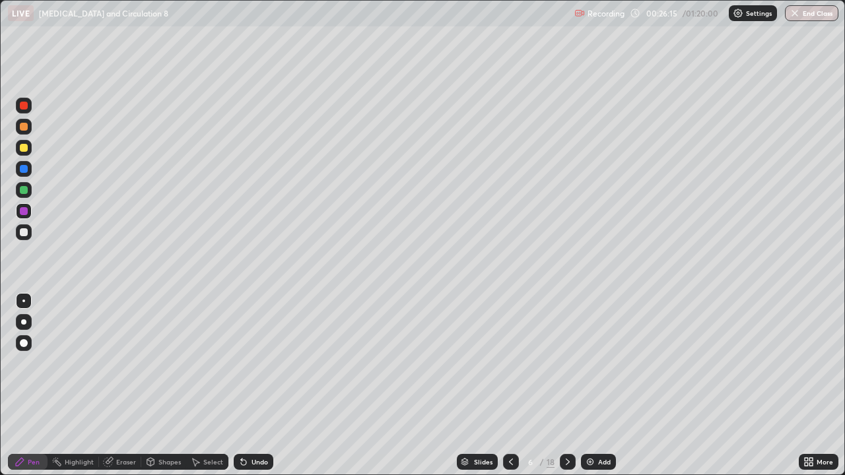
click at [564, 389] on icon at bounding box center [567, 462] width 11 height 11
click at [566, 389] on icon at bounding box center [567, 462] width 11 height 11
click at [20, 191] on div at bounding box center [24, 190] width 8 height 8
click at [23, 191] on div at bounding box center [24, 190] width 8 height 8
click at [24, 232] on div at bounding box center [24, 232] width 8 height 8
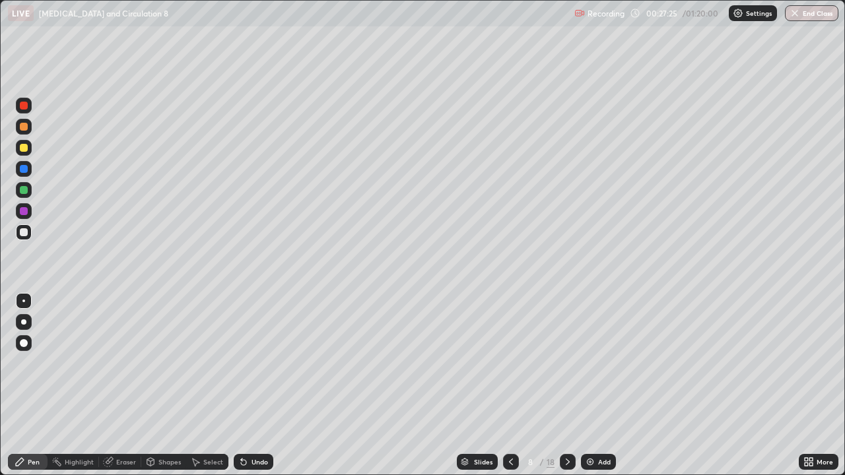
click at [21, 190] on div at bounding box center [24, 190] width 8 height 8
click at [24, 153] on div at bounding box center [24, 148] width 16 height 16
click at [25, 210] on div at bounding box center [24, 211] width 8 height 8
click at [508, 389] on icon at bounding box center [511, 462] width 11 height 11
click at [510, 389] on icon at bounding box center [511, 462] width 11 height 11
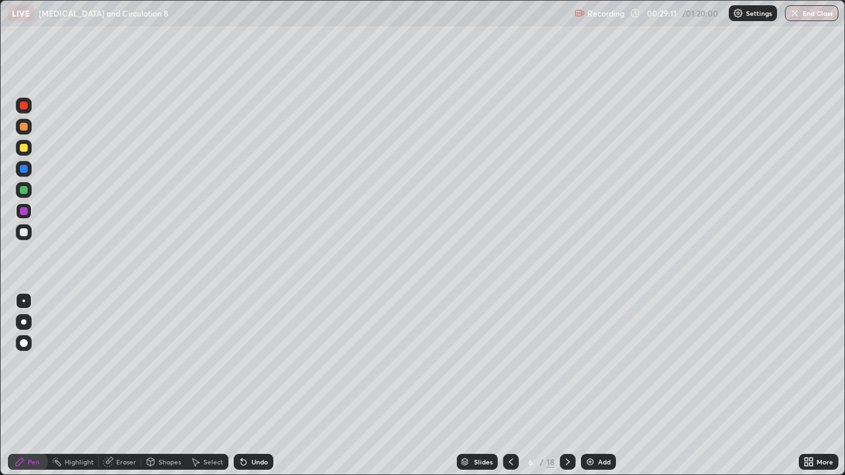
click at [22, 150] on div at bounding box center [24, 148] width 8 height 8
click at [24, 149] on div at bounding box center [24, 148] width 8 height 8
click at [24, 126] on div at bounding box center [24, 127] width 8 height 8
click at [26, 232] on div at bounding box center [24, 232] width 8 height 8
click at [510, 389] on icon at bounding box center [511, 462] width 11 height 11
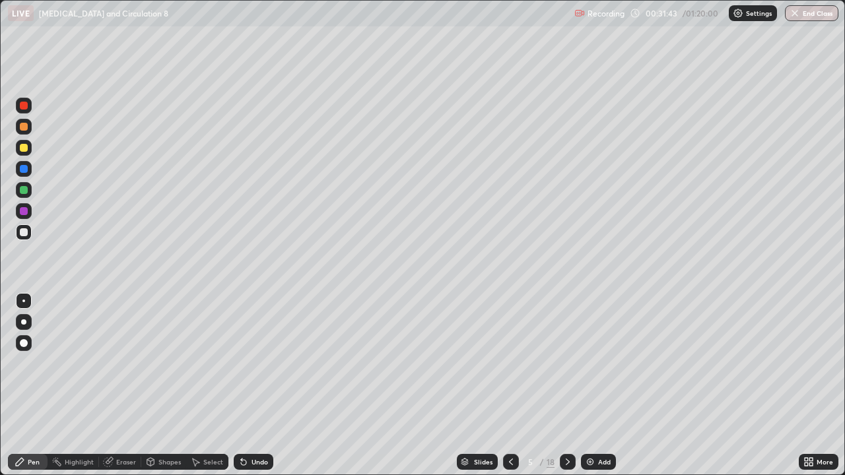
click at [510, 389] on icon at bounding box center [511, 462] width 4 height 7
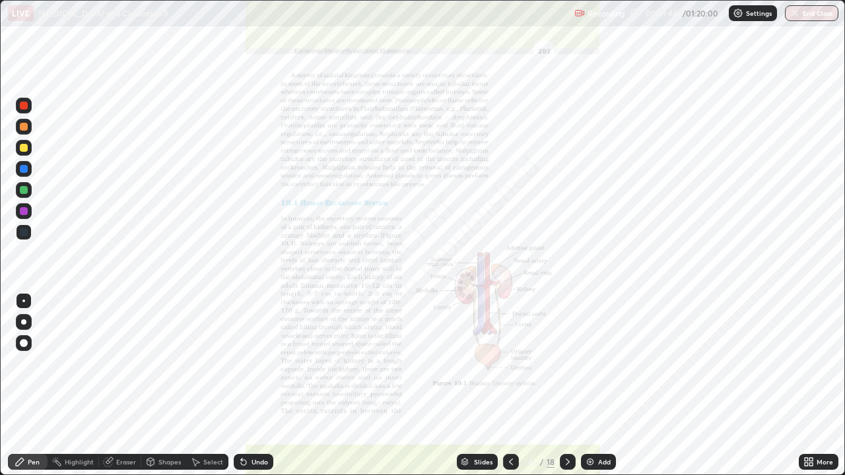
click at [568, 389] on icon at bounding box center [567, 462] width 11 height 11
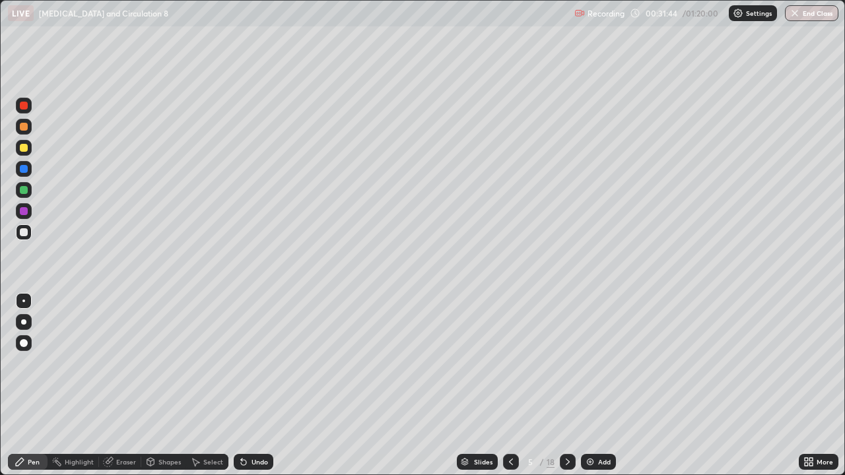
click at [568, 389] on icon at bounding box center [568, 462] width 4 height 7
click at [568, 389] on icon at bounding box center [567, 462] width 11 height 11
click at [565, 389] on icon at bounding box center [567, 462] width 11 height 11
click at [510, 389] on icon at bounding box center [511, 462] width 11 height 11
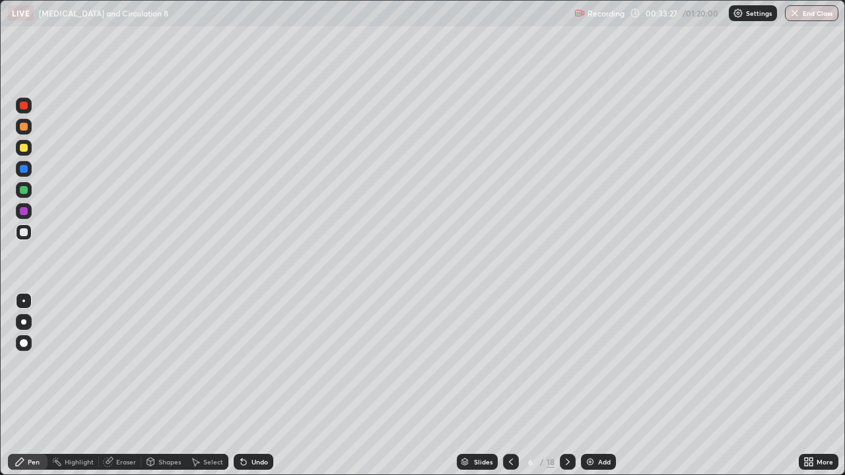
click at [25, 190] on div at bounding box center [24, 190] width 8 height 8
click at [127, 389] on div "Eraser" at bounding box center [126, 462] width 20 height 7
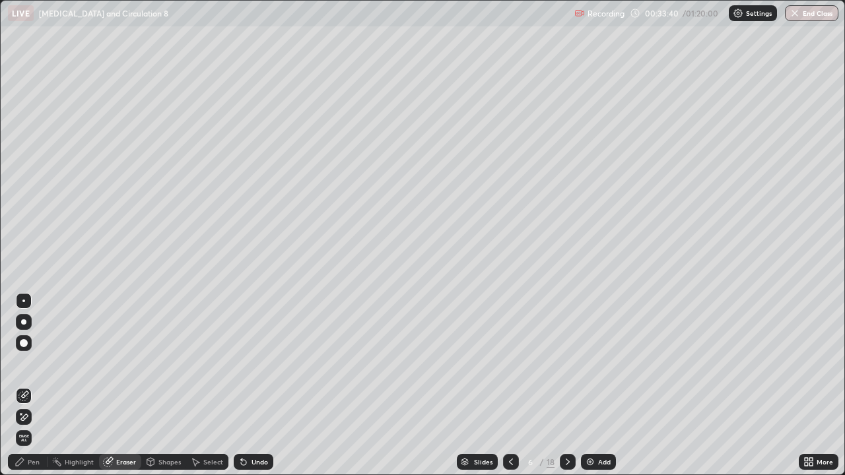
click at [31, 389] on div "Pen" at bounding box center [34, 462] width 12 height 7
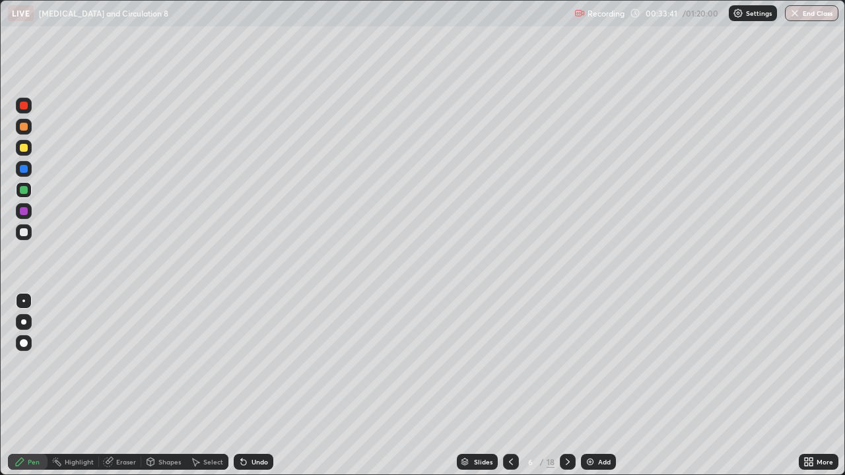
click at [26, 233] on div at bounding box center [24, 232] width 8 height 8
click at [24, 236] on div at bounding box center [24, 232] width 8 height 8
click at [22, 191] on div at bounding box center [24, 190] width 8 height 8
click at [22, 189] on div at bounding box center [24, 190] width 8 height 8
click at [27, 231] on div at bounding box center [24, 232] width 8 height 8
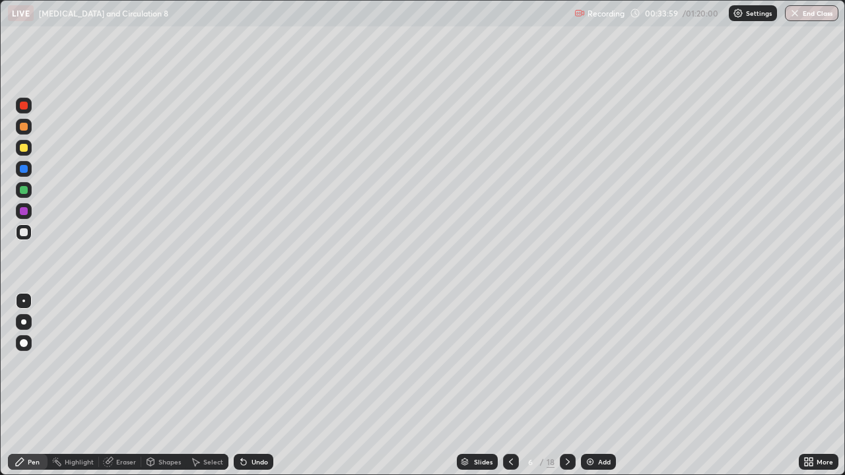
click at [26, 147] on div at bounding box center [24, 148] width 8 height 8
click at [123, 389] on div "Eraser" at bounding box center [126, 462] width 20 height 7
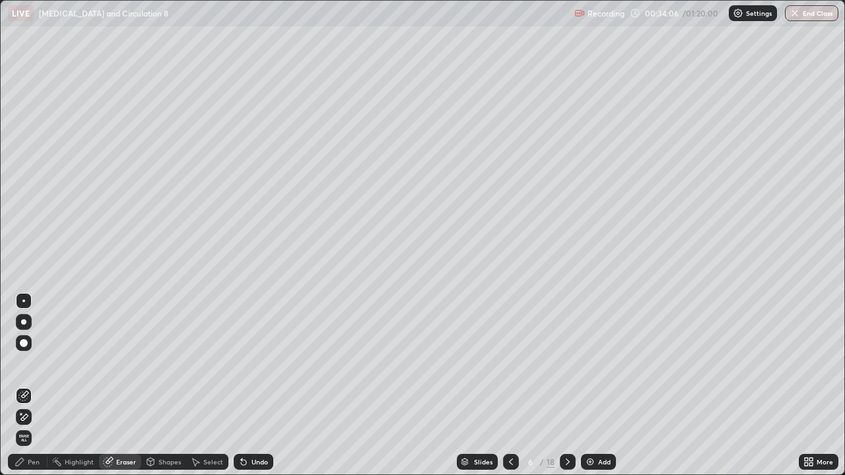
click at [44, 389] on div "Pen" at bounding box center [28, 462] width 40 height 16
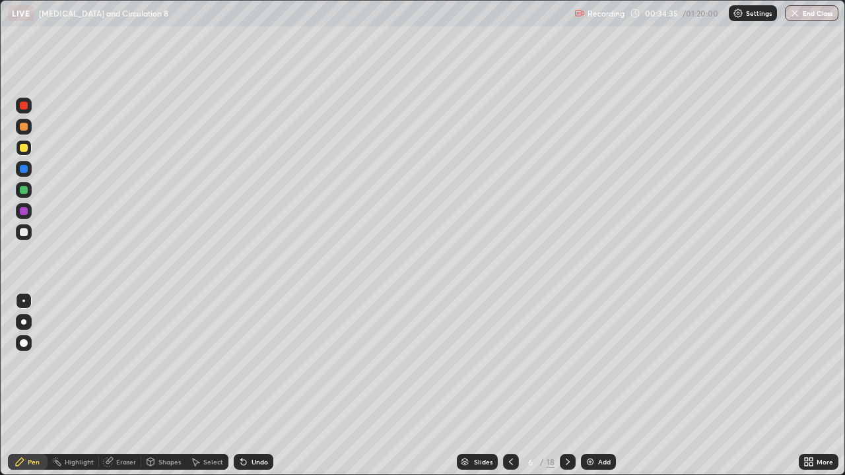
click at [125, 389] on div "Eraser" at bounding box center [126, 462] width 20 height 7
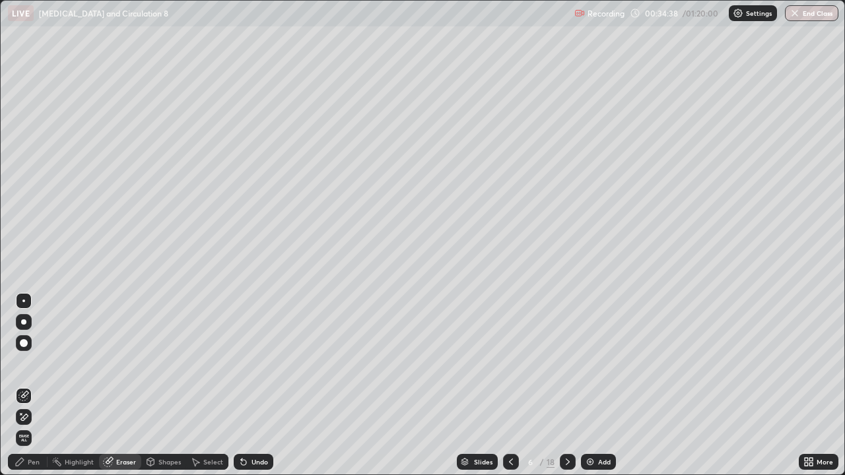
click at [40, 389] on div "Pen" at bounding box center [28, 462] width 40 height 16
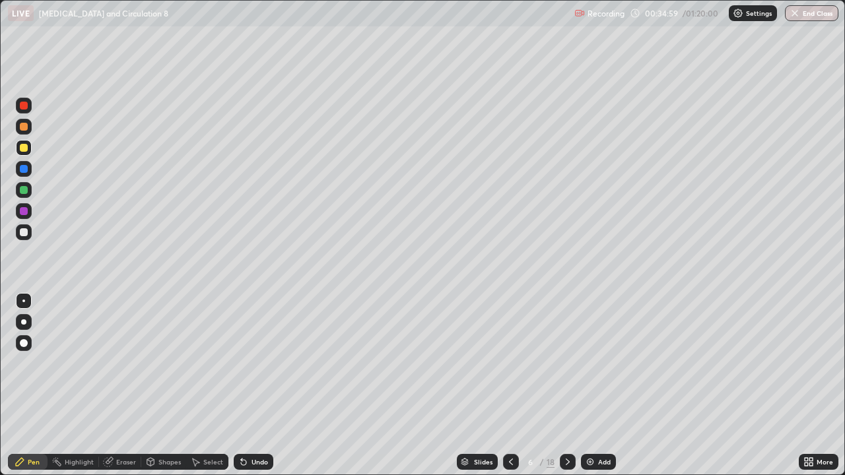
click at [24, 234] on div at bounding box center [24, 232] width 8 height 8
click at [24, 149] on div at bounding box center [24, 148] width 8 height 8
click at [121, 389] on div "Eraser" at bounding box center [126, 462] width 20 height 7
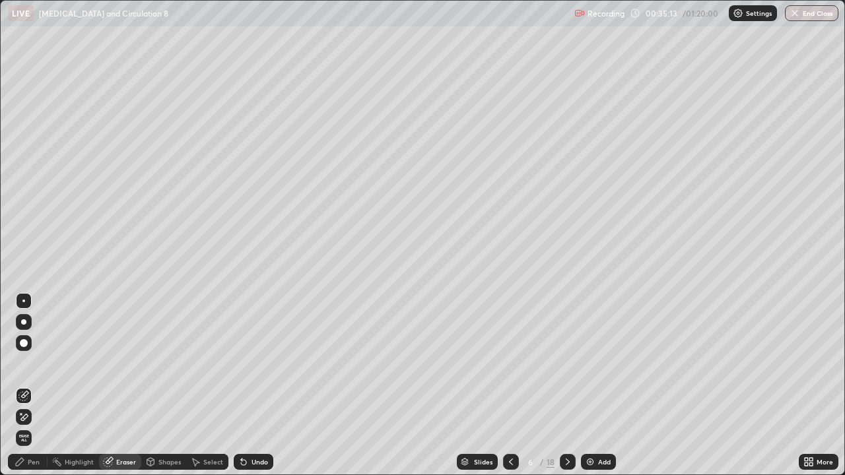
click at [36, 389] on div "Pen" at bounding box center [28, 462] width 40 height 16
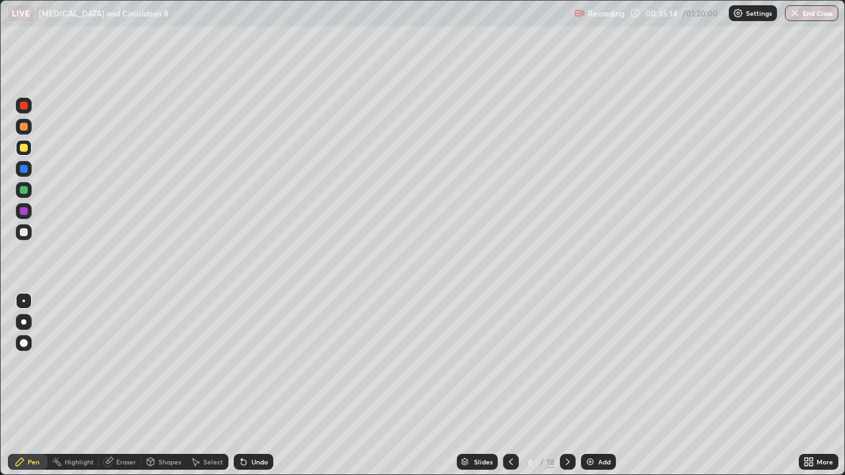
click at [20, 129] on div at bounding box center [24, 127] width 8 height 8
click at [25, 234] on div at bounding box center [24, 232] width 8 height 8
click at [25, 149] on div at bounding box center [24, 148] width 8 height 8
click at [23, 235] on div at bounding box center [24, 232] width 8 height 8
click at [26, 192] on div at bounding box center [24, 190] width 8 height 8
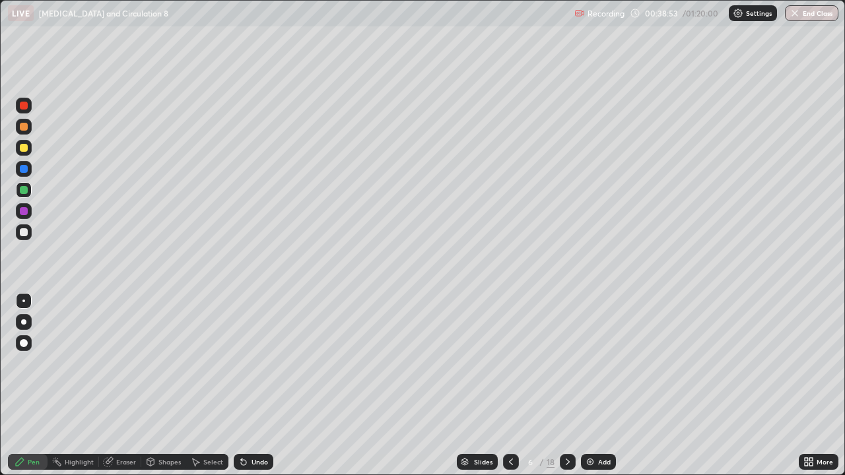
click at [24, 126] on div at bounding box center [24, 127] width 8 height 8
click at [18, 145] on div at bounding box center [24, 148] width 16 height 16
click at [25, 168] on div at bounding box center [24, 169] width 8 height 8
click at [24, 230] on div at bounding box center [24, 232] width 8 height 8
click at [28, 147] on div at bounding box center [24, 148] width 16 height 16
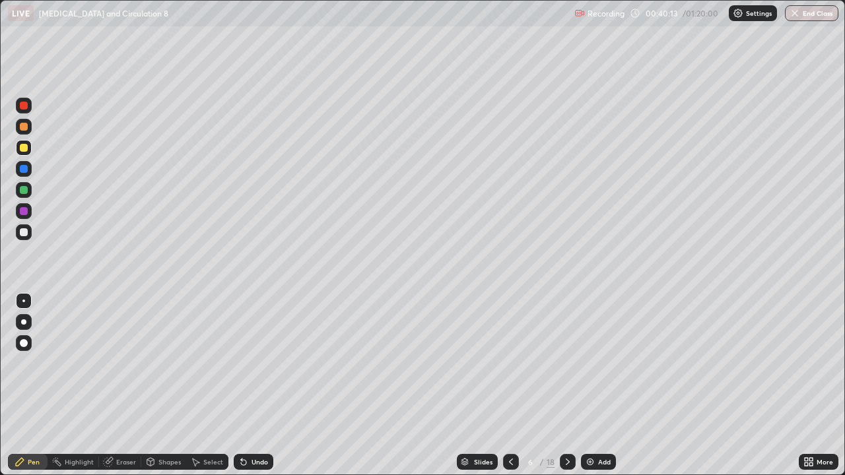
click at [568, 389] on icon at bounding box center [567, 462] width 11 height 11
click at [566, 389] on icon at bounding box center [568, 462] width 4 height 7
click at [567, 389] on icon at bounding box center [567, 462] width 11 height 11
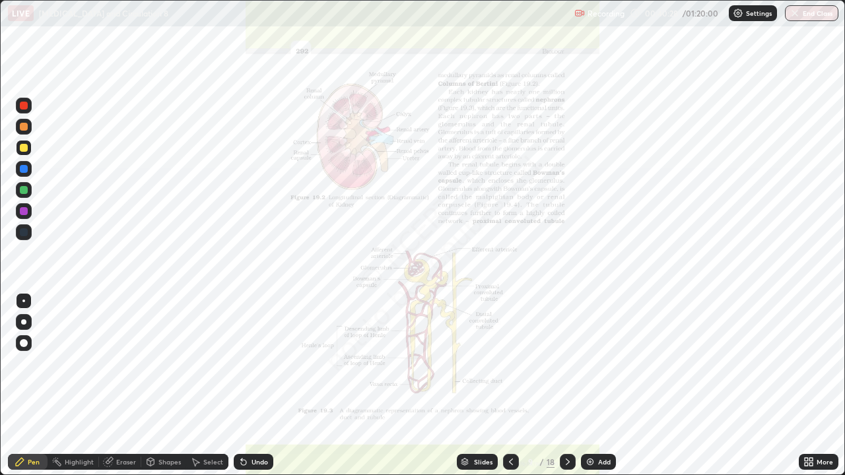
click at [566, 389] on icon at bounding box center [567, 462] width 11 height 11
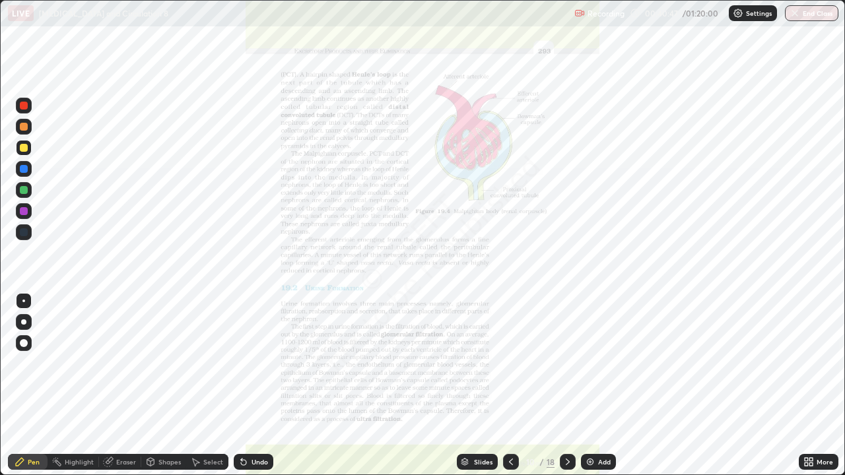
click at [129, 389] on div "Eraser" at bounding box center [120, 462] width 42 height 16
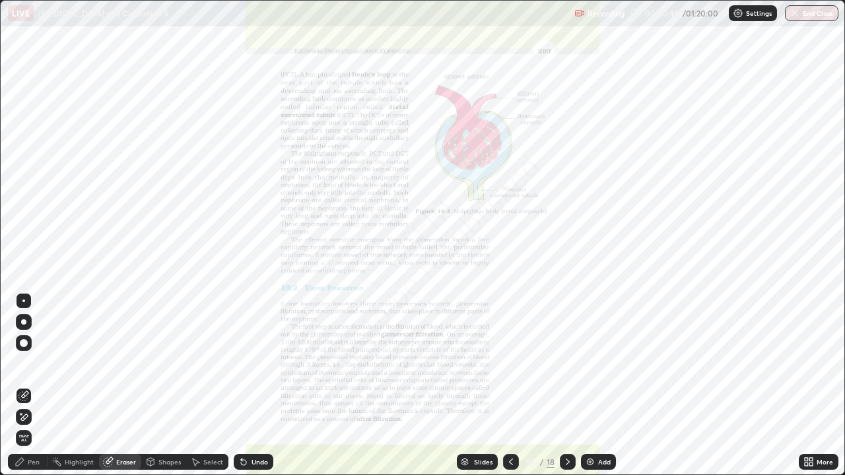
click at [26, 389] on span "Erase all" at bounding box center [24, 438] width 15 height 8
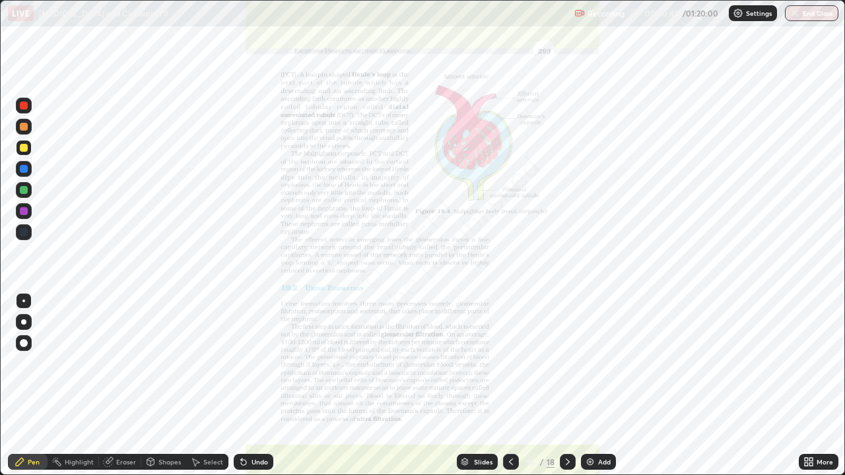
click at [26, 213] on div at bounding box center [24, 211] width 8 height 8
click at [133, 389] on div "Eraser" at bounding box center [126, 462] width 20 height 7
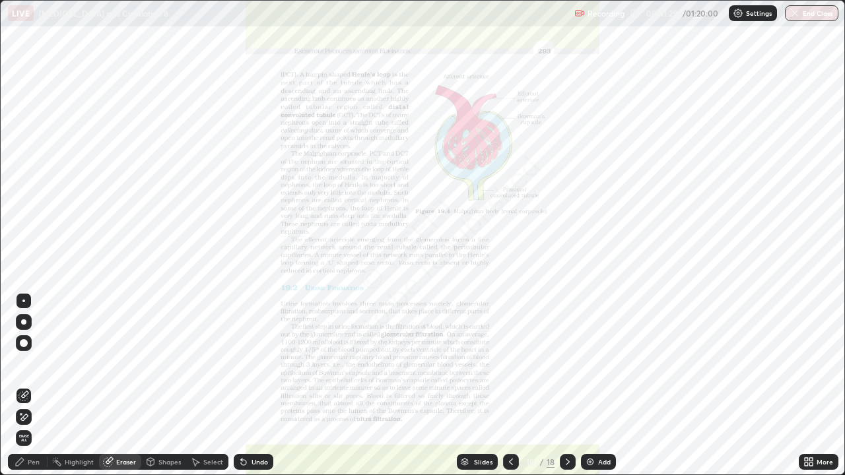
click at [24, 389] on span "Erase all" at bounding box center [24, 438] width 15 height 8
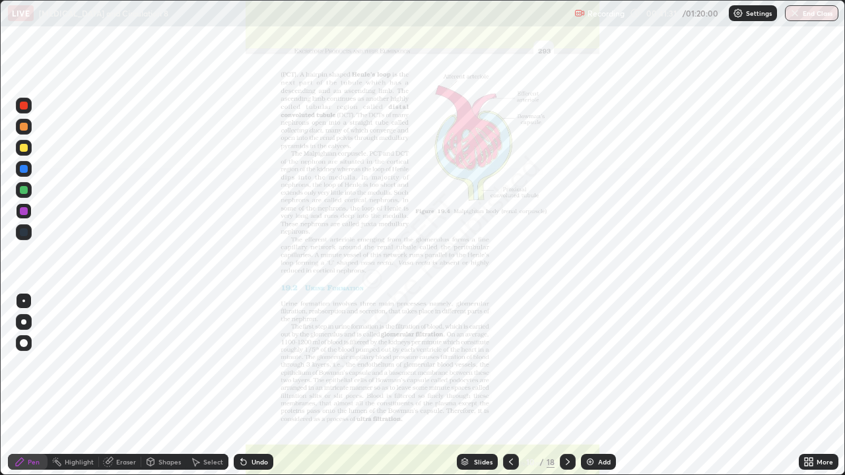
click at [510, 389] on icon at bounding box center [511, 462] width 4 height 7
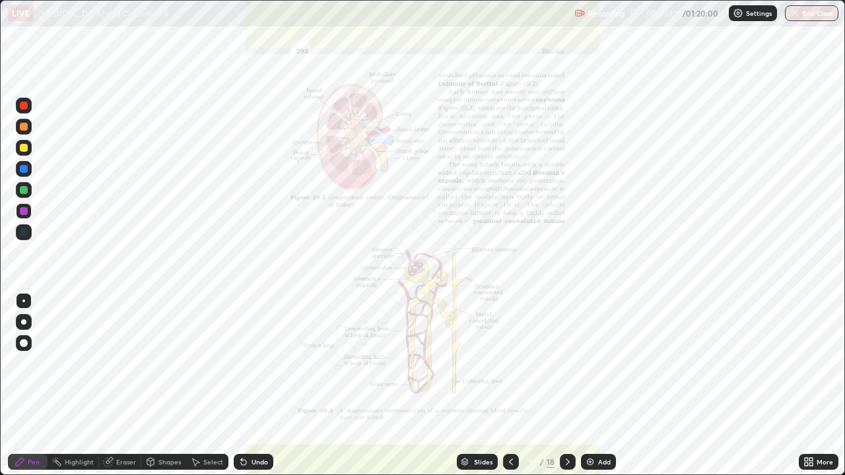
click at [606, 389] on div "Add" at bounding box center [604, 462] width 13 height 7
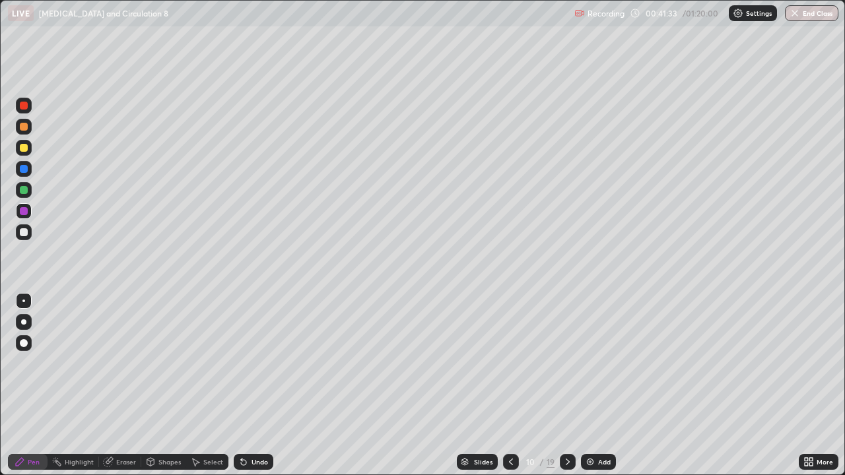
click at [36, 389] on div "Pen" at bounding box center [34, 462] width 12 height 7
click at [22, 129] on div at bounding box center [24, 127] width 8 height 8
click at [125, 389] on div "Eraser" at bounding box center [126, 462] width 20 height 7
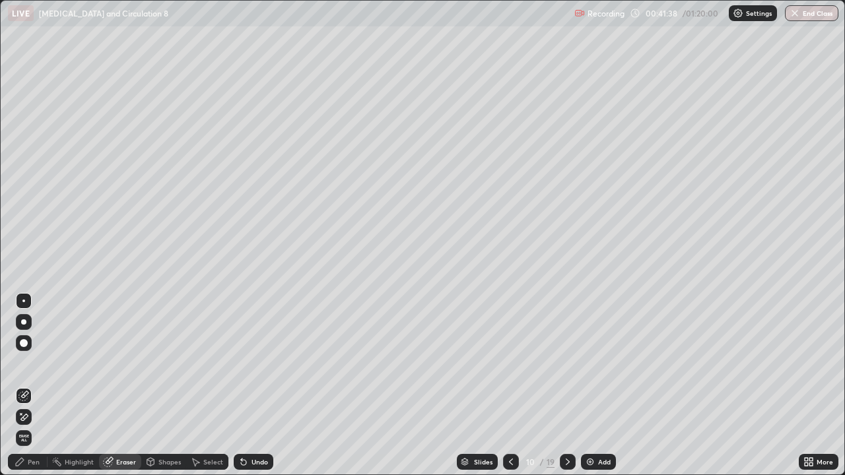
click at [24, 389] on span "Erase all" at bounding box center [24, 438] width 15 height 8
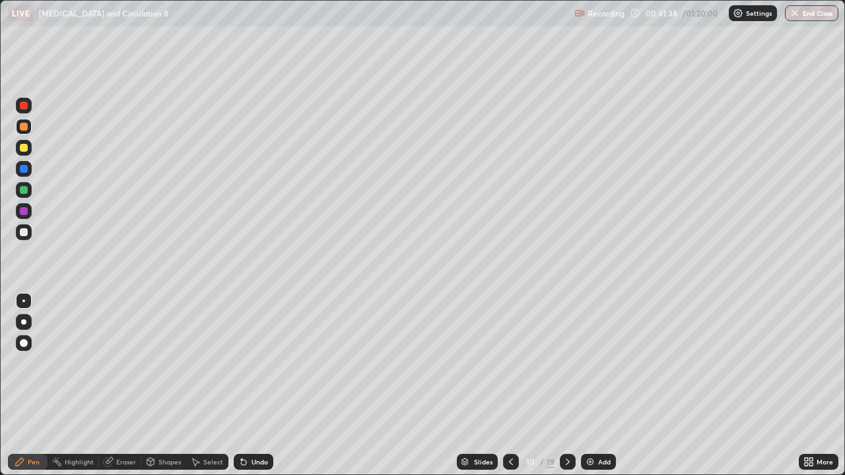
click at [40, 389] on div "Pen" at bounding box center [28, 462] width 40 height 16
click at [24, 124] on div at bounding box center [24, 127] width 8 height 8
click at [24, 147] on div at bounding box center [24, 148] width 8 height 8
click at [25, 130] on div at bounding box center [24, 127] width 8 height 8
click at [24, 133] on div at bounding box center [24, 127] width 16 height 16
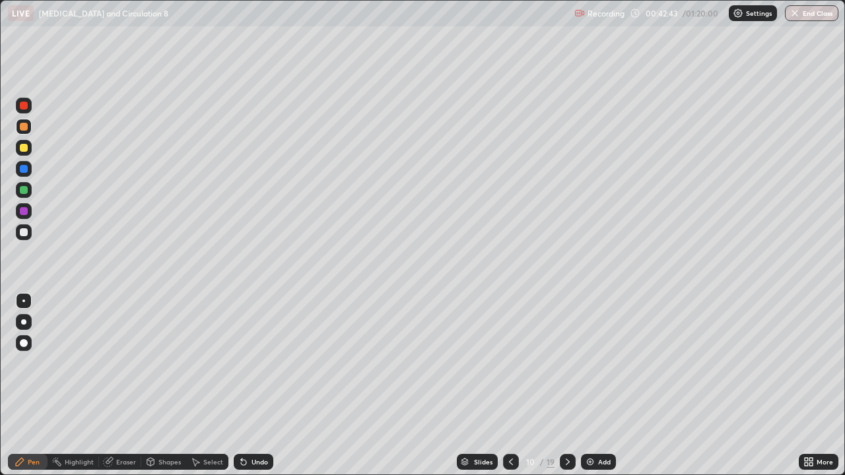
click at [24, 109] on div at bounding box center [24, 106] width 8 height 8
click at [23, 149] on div at bounding box center [24, 148] width 8 height 8
click at [20, 187] on div at bounding box center [24, 190] width 8 height 8
click at [26, 108] on div at bounding box center [24, 106] width 8 height 8
click at [28, 236] on div at bounding box center [24, 232] width 16 height 16
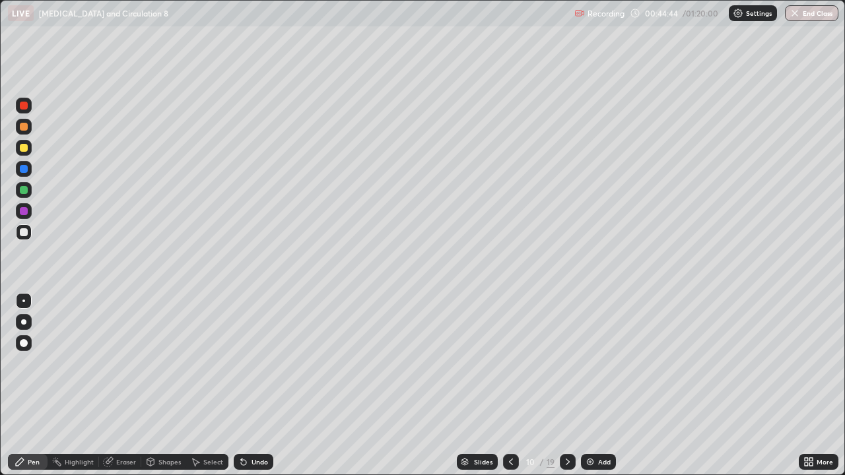
click at [24, 213] on div at bounding box center [24, 211] width 8 height 8
click at [29, 238] on div at bounding box center [24, 232] width 16 height 16
click at [26, 189] on div at bounding box center [24, 190] width 8 height 8
click at [31, 197] on div at bounding box center [24, 190] width 16 height 21
click at [24, 148] on div at bounding box center [24, 148] width 8 height 8
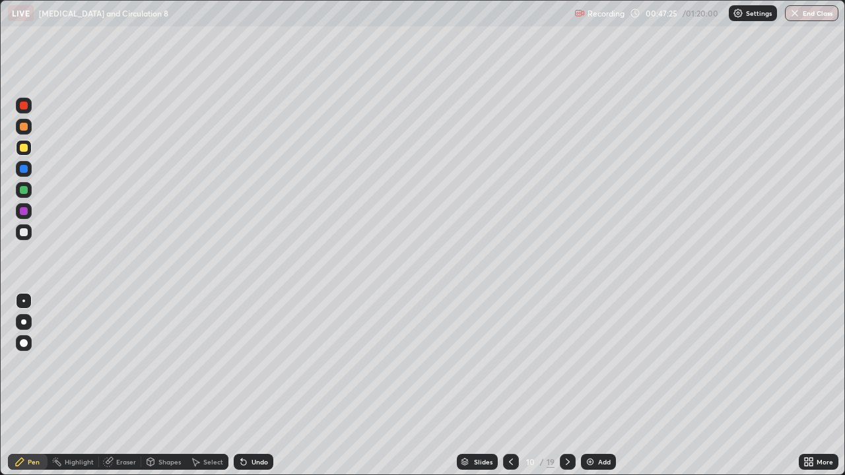
click at [24, 169] on div at bounding box center [24, 169] width 8 height 8
click at [136, 389] on div "Eraser" at bounding box center [120, 462] width 42 height 16
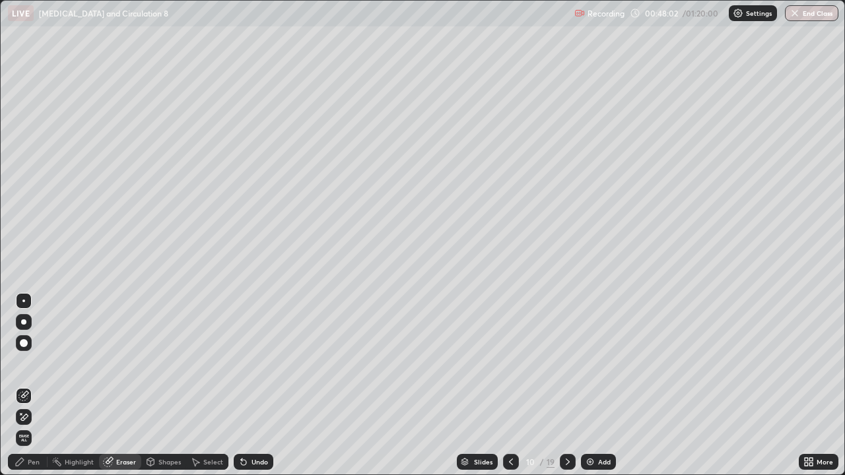
click at [40, 389] on div "Pen" at bounding box center [28, 462] width 40 height 16
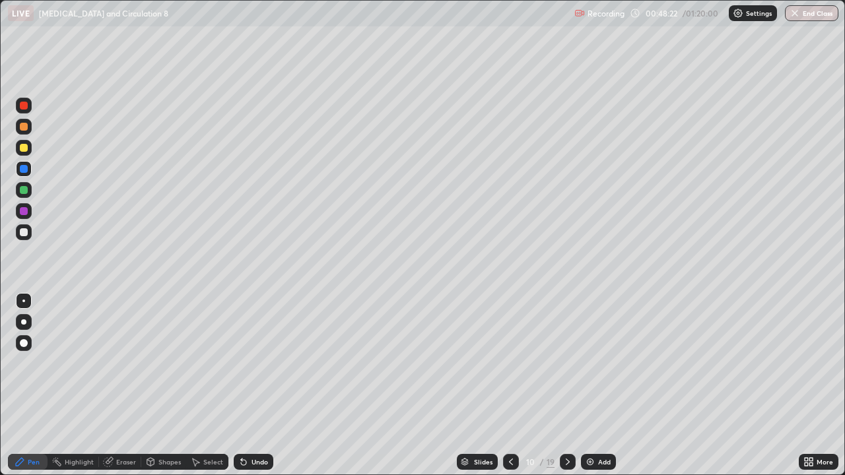
click at [24, 130] on div at bounding box center [24, 127] width 8 height 8
click at [26, 234] on div at bounding box center [24, 232] width 8 height 8
click at [510, 389] on icon at bounding box center [511, 462] width 11 height 11
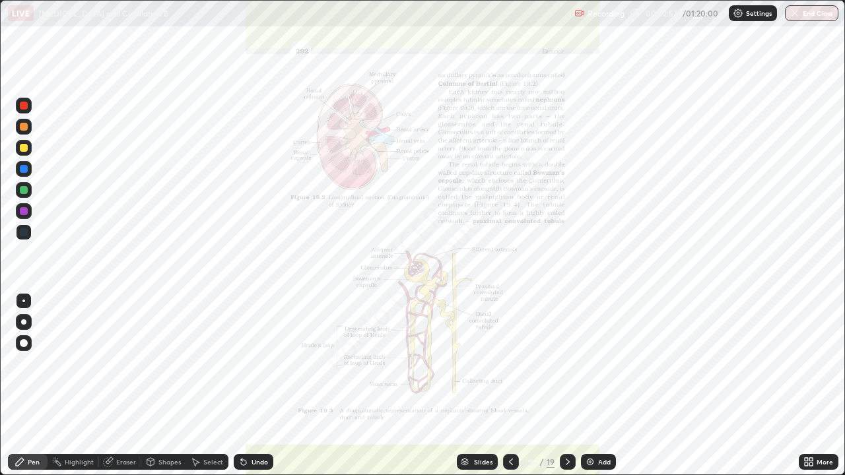
click at [566, 389] on icon at bounding box center [568, 462] width 4 height 7
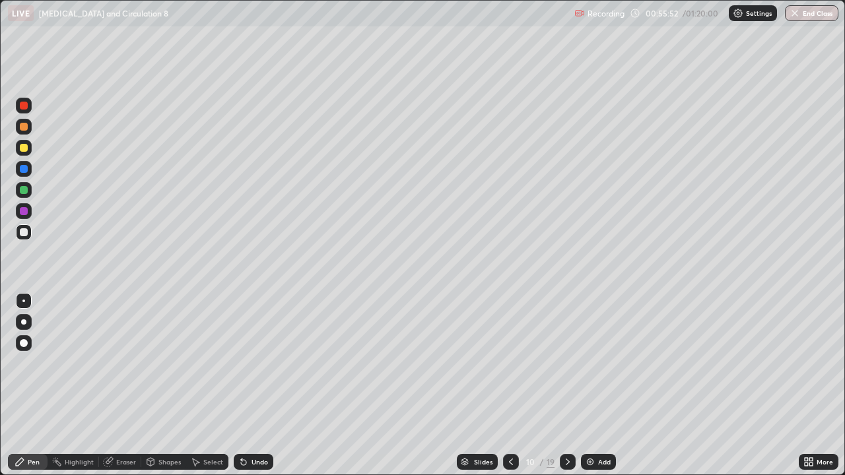
click at [27, 151] on div at bounding box center [24, 148] width 16 height 16
click at [21, 215] on div at bounding box center [24, 211] width 8 height 8
click at [24, 189] on div at bounding box center [24, 190] width 8 height 8
click at [24, 149] on div at bounding box center [24, 148] width 8 height 8
click at [26, 147] on div at bounding box center [24, 148] width 8 height 8
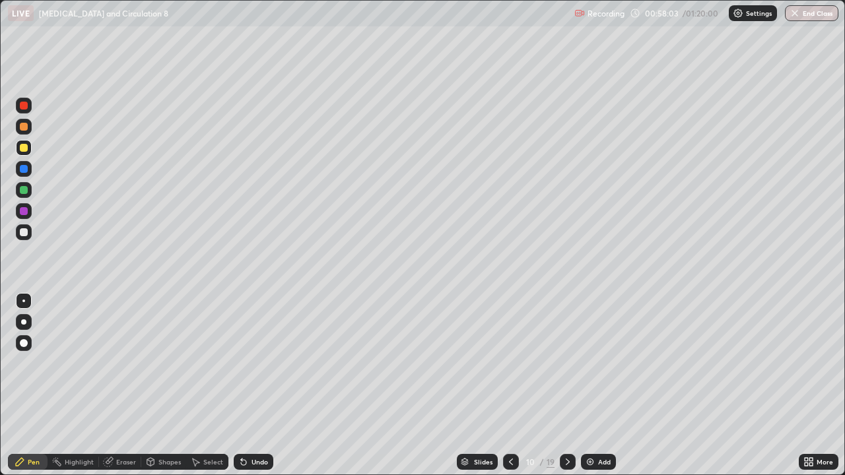
click at [20, 123] on div at bounding box center [24, 127] width 8 height 8
click at [24, 149] on div at bounding box center [24, 148] width 8 height 8
click at [25, 148] on div at bounding box center [24, 148] width 8 height 8
click at [22, 188] on div at bounding box center [24, 190] width 8 height 8
click at [26, 126] on div at bounding box center [24, 127] width 8 height 8
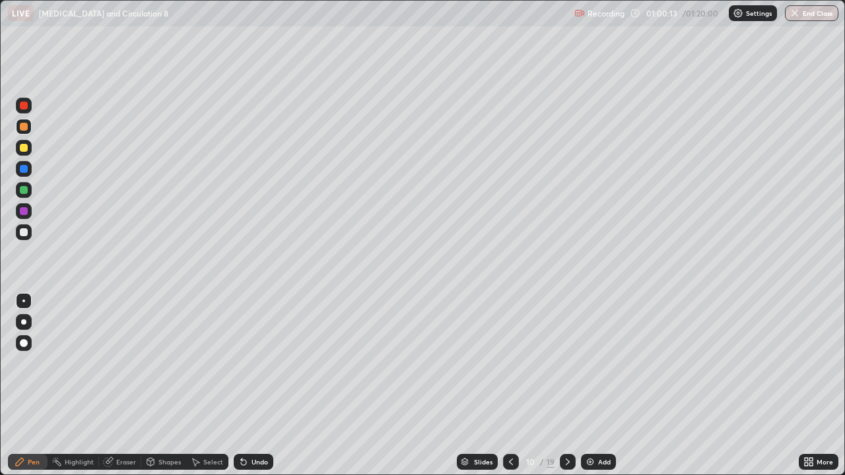
click at [24, 149] on div at bounding box center [24, 148] width 8 height 8
click at [26, 210] on div at bounding box center [24, 211] width 8 height 8
click at [127, 389] on div "Eraser" at bounding box center [126, 462] width 20 height 7
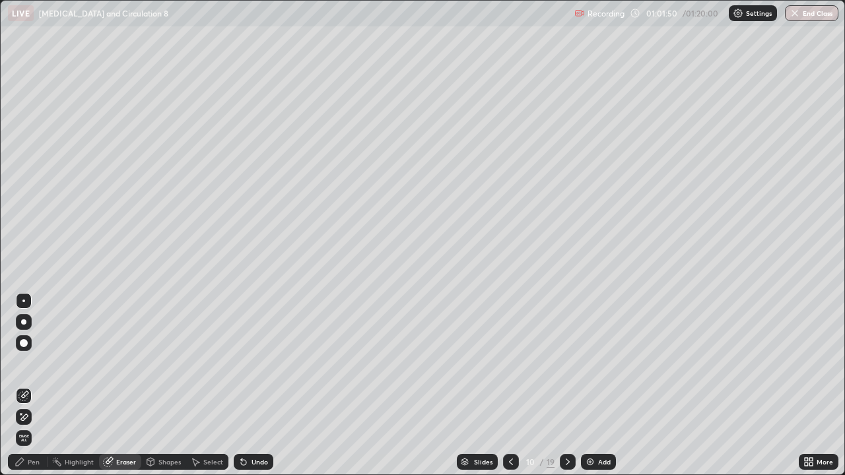
click at [37, 389] on div "Pen" at bounding box center [28, 462] width 40 height 16
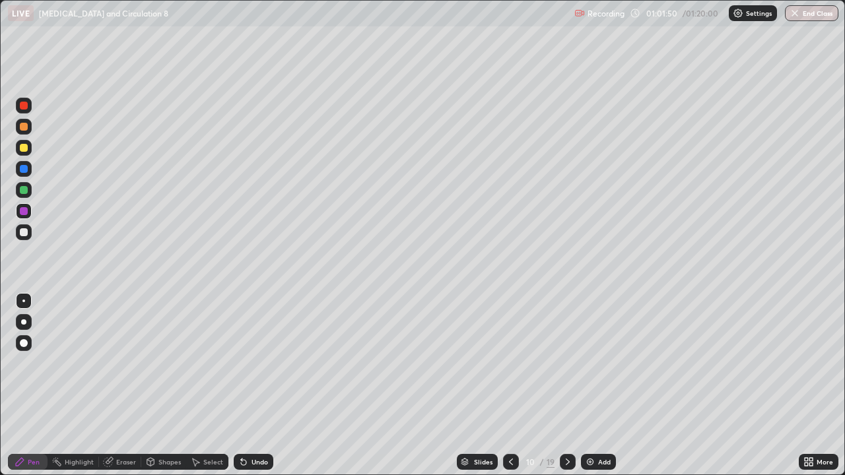
click at [26, 230] on div at bounding box center [24, 232] width 8 height 8
click at [603, 389] on div "Add" at bounding box center [604, 462] width 13 height 7
click at [23, 130] on div at bounding box center [24, 127] width 8 height 8
click at [26, 149] on div at bounding box center [24, 148] width 8 height 8
click at [20, 210] on div at bounding box center [24, 211] width 8 height 8
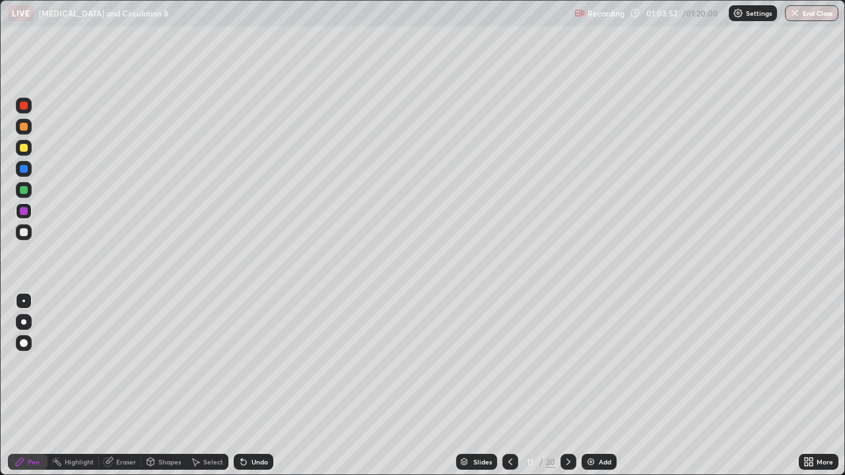
click at [22, 227] on div at bounding box center [24, 232] width 16 height 16
click at [25, 149] on div at bounding box center [24, 148] width 8 height 8
click at [125, 389] on div "Eraser" at bounding box center [126, 462] width 20 height 7
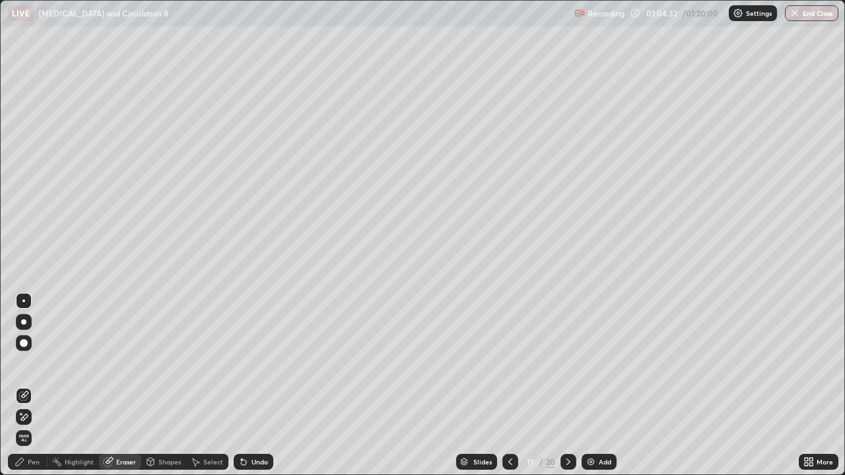
click at [36, 389] on div "Pen" at bounding box center [34, 462] width 12 height 7
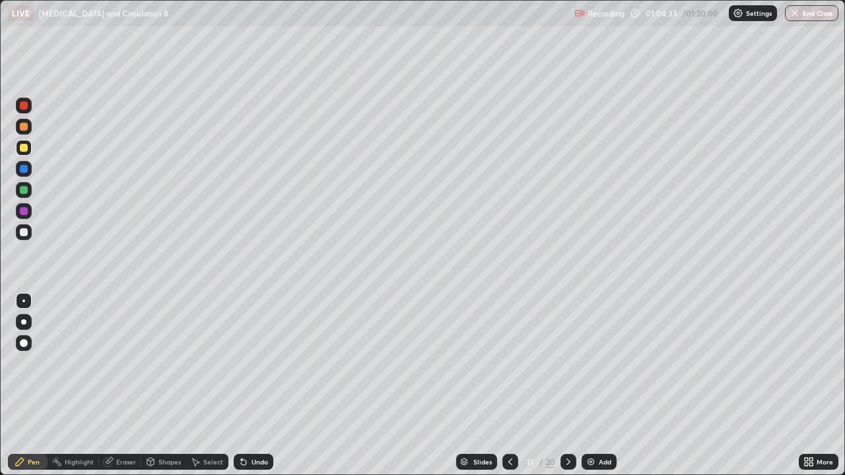
click at [25, 209] on div at bounding box center [24, 211] width 8 height 8
click at [22, 232] on div at bounding box center [24, 232] width 8 height 8
click at [509, 389] on icon at bounding box center [510, 462] width 11 height 11
click at [509, 389] on div at bounding box center [510, 462] width 16 height 16
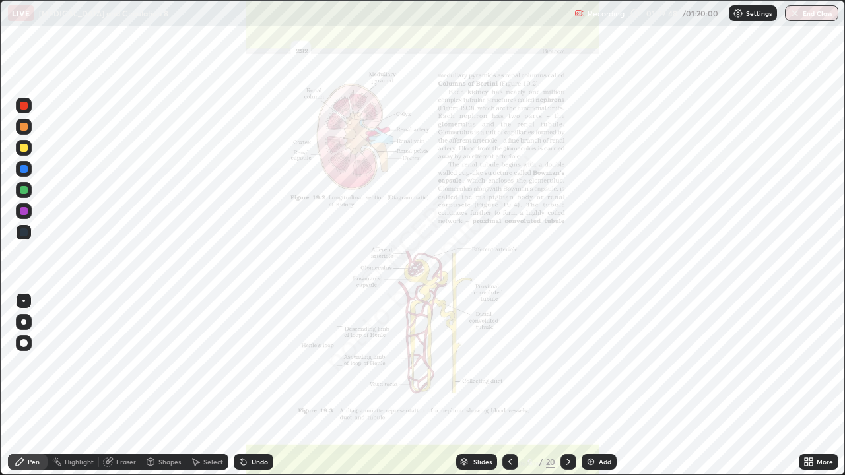
click at [508, 389] on icon at bounding box center [510, 462] width 11 height 11
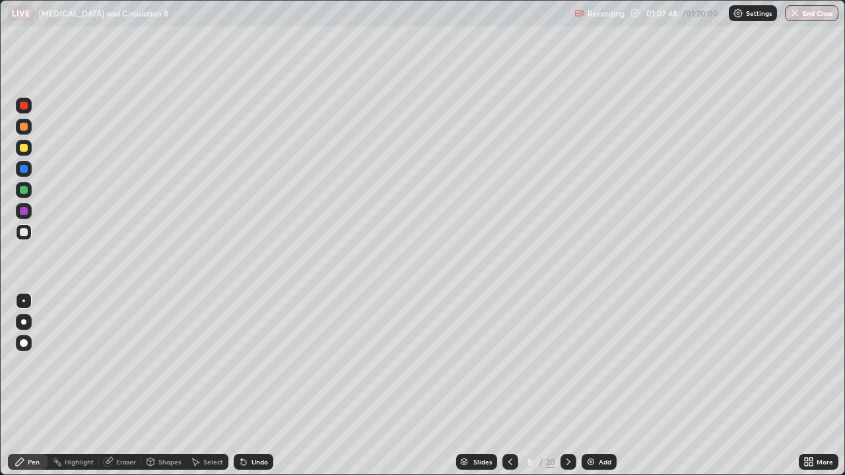
click at [509, 389] on icon at bounding box center [510, 462] width 11 height 11
click at [567, 389] on icon at bounding box center [568, 462] width 11 height 11
click at [508, 389] on icon at bounding box center [510, 462] width 11 height 11
click at [571, 389] on div at bounding box center [568, 462] width 16 height 16
click at [567, 389] on icon at bounding box center [568, 462] width 11 height 11
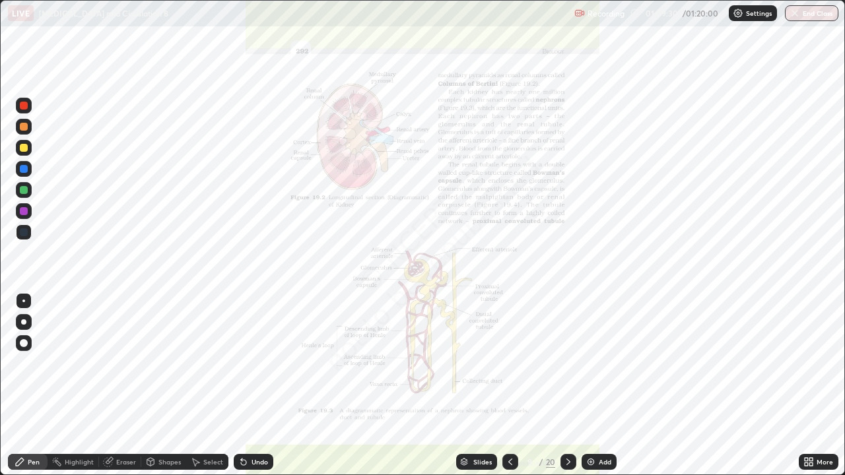
click at [510, 389] on icon at bounding box center [510, 462] width 11 height 11
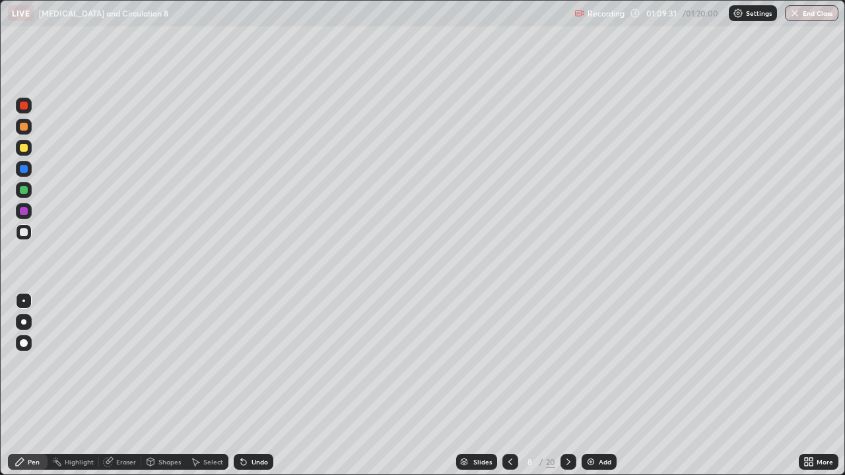
click at [606, 389] on div "Add" at bounding box center [605, 462] width 13 height 7
click at [23, 129] on div at bounding box center [24, 127] width 8 height 8
click at [24, 211] on div at bounding box center [24, 211] width 8 height 8
click at [24, 230] on div at bounding box center [24, 232] width 8 height 8
click at [24, 110] on div at bounding box center [24, 106] width 16 height 16
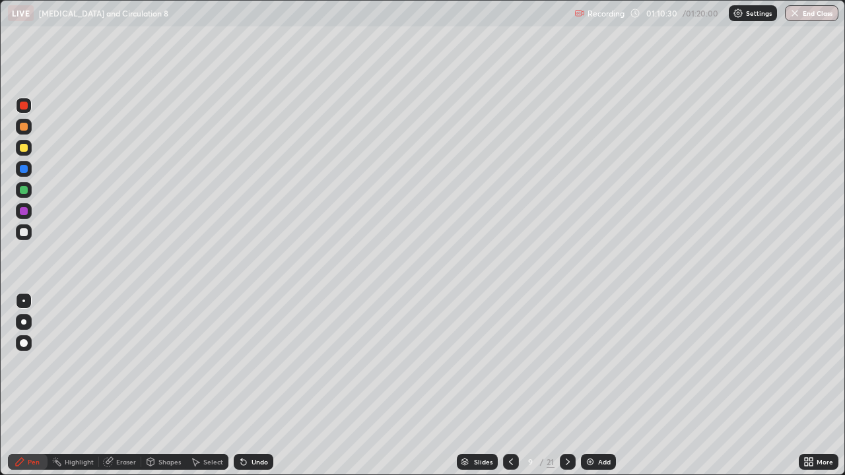
click at [25, 170] on div at bounding box center [24, 169] width 8 height 8
click at [26, 229] on div at bounding box center [24, 232] width 8 height 8
click at [23, 168] on div at bounding box center [24, 169] width 8 height 8
click at [23, 191] on div at bounding box center [24, 190] width 8 height 8
click at [23, 236] on div at bounding box center [24, 232] width 8 height 8
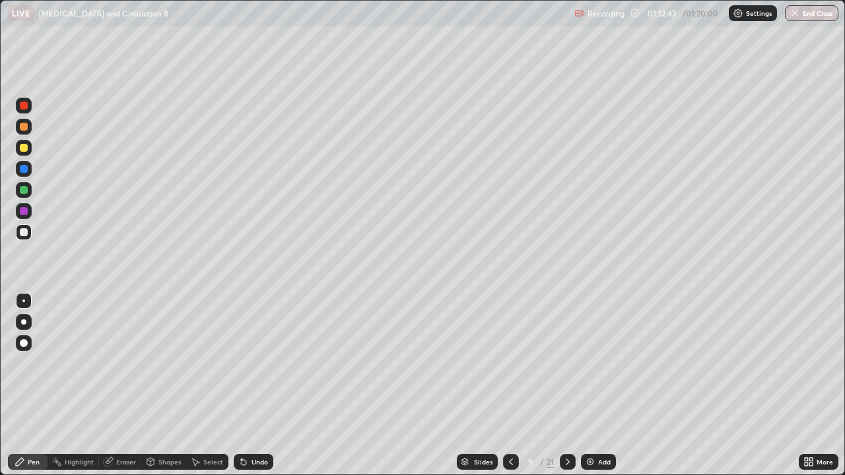
click at [26, 151] on div at bounding box center [24, 148] width 8 height 8
click at [32, 389] on div "Pen" at bounding box center [34, 462] width 12 height 7
click at [25, 128] on div at bounding box center [24, 127] width 8 height 8
click at [168, 389] on div "Shapes" at bounding box center [169, 462] width 22 height 7
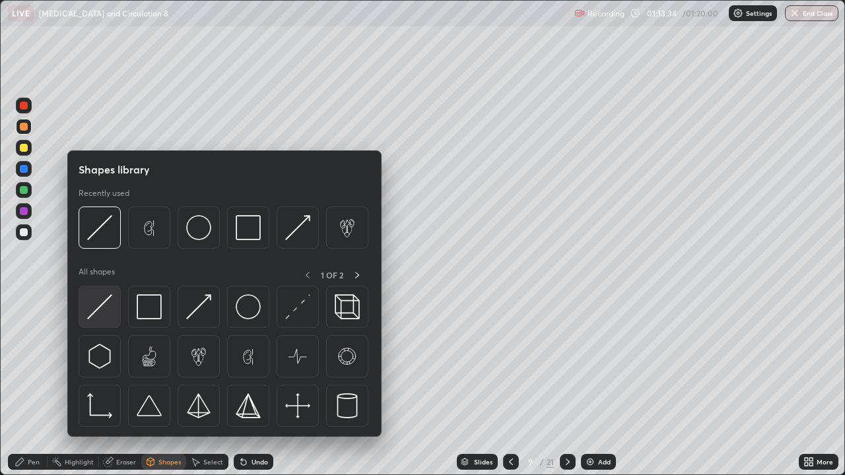
click at [106, 304] on img at bounding box center [99, 306] width 25 height 25
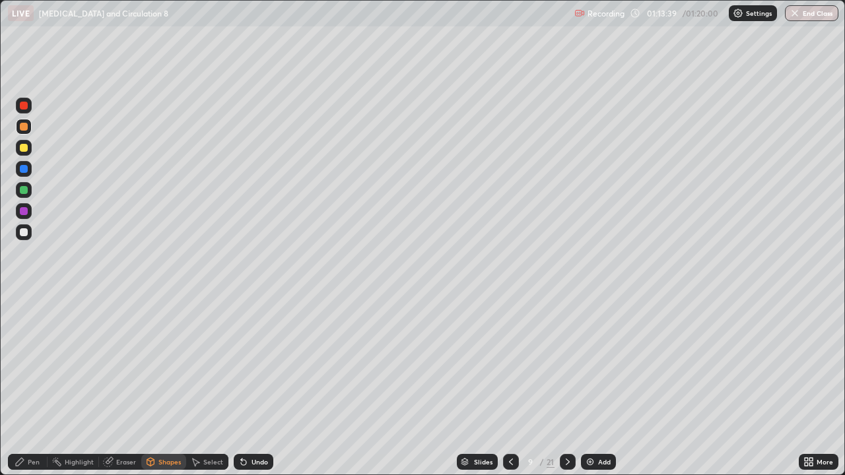
click at [25, 110] on div at bounding box center [24, 106] width 16 height 16
click at [40, 389] on div "Pen" at bounding box center [28, 462] width 40 height 16
click at [26, 167] on div at bounding box center [24, 169] width 8 height 8
click at [38, 389] on div "Pen" at bounding box center [34, 462] width 12 height 7
click at [25, 238] on div at bounding box center [24, 232] width 16 height 16
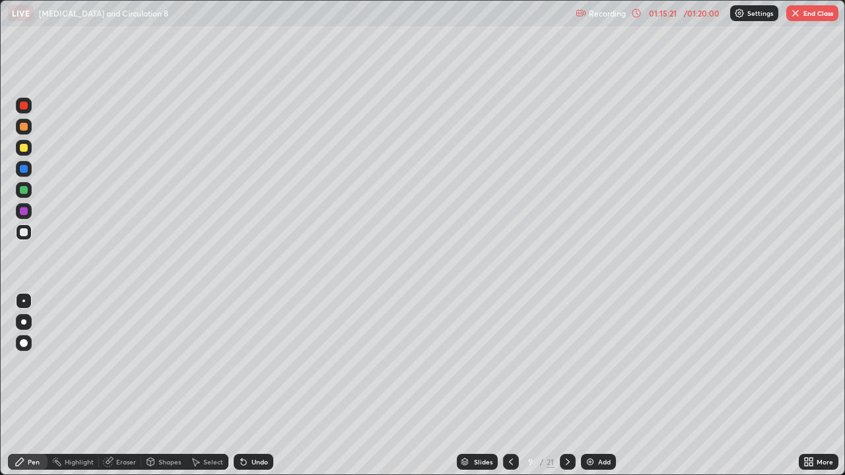
click at [27, 231] on div at bounding box center [24, 232] width 8 height 8
click at [509, 389] on icon at bounding box center [511, 462] width 11 height 11
click at [813, 15] on button "End Class" at bounding box center [812, 13] width 52 height 16
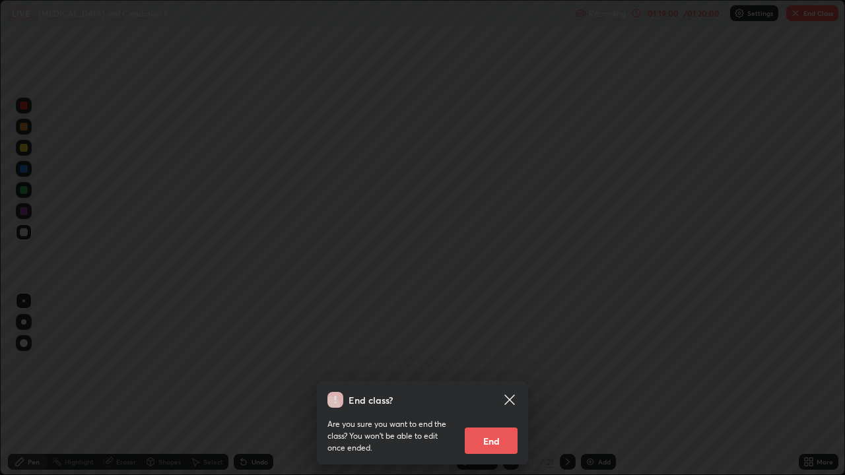
click at [502, 389] on button "End" at bounding box center [491, 441] width 53 height 26
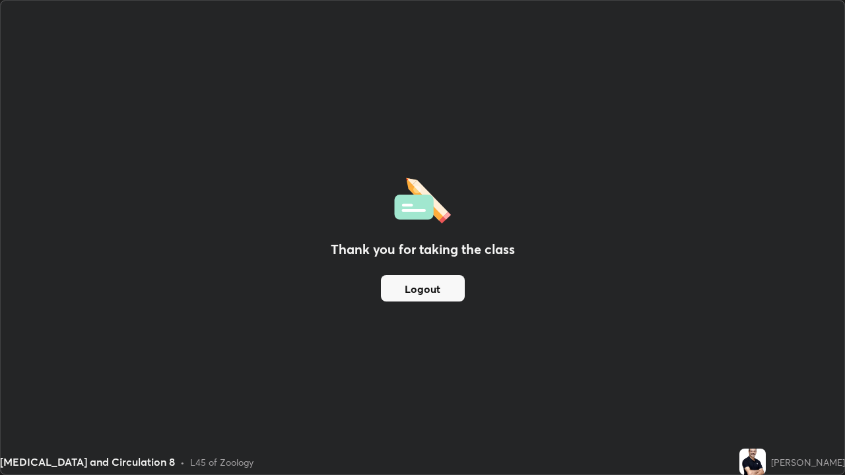
click at [435, 297] on button "Logout" at bounding box center [423, 288] width 84 height 26
